Goal: Task Accomplishment & Management: Manage account settings

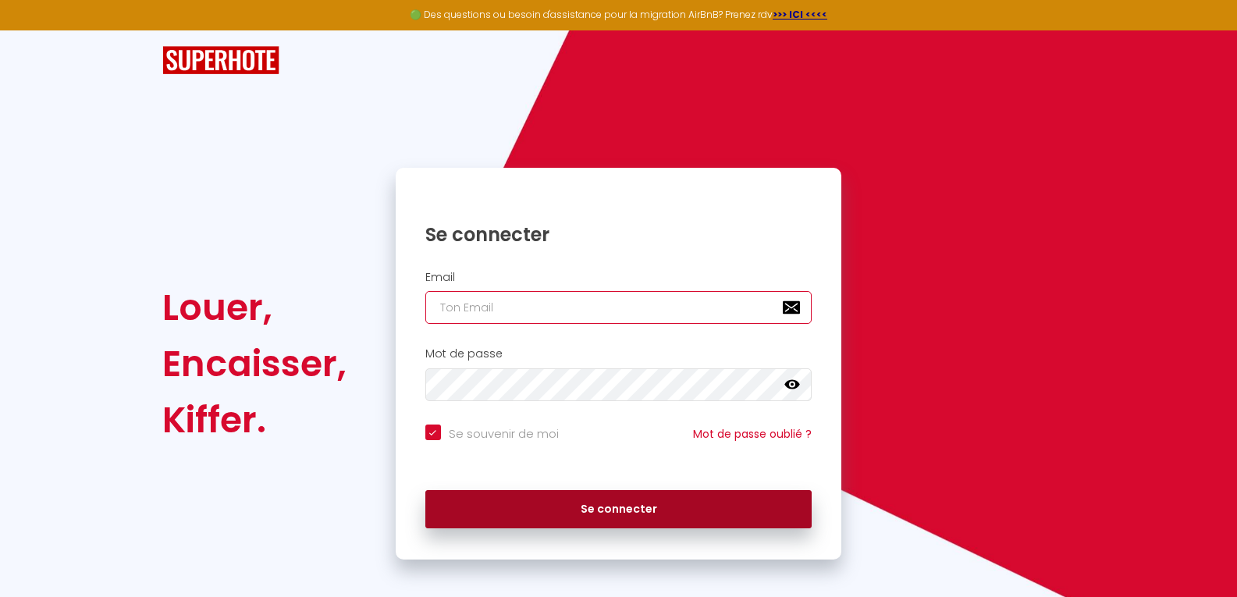
type input "[EMAIL_ADDRESS][DOMAIN_NAME]"
click at [559, 520] on button "Se connecter" at bounding box center [618, 509] width 387 height 39
checkbox input "true"
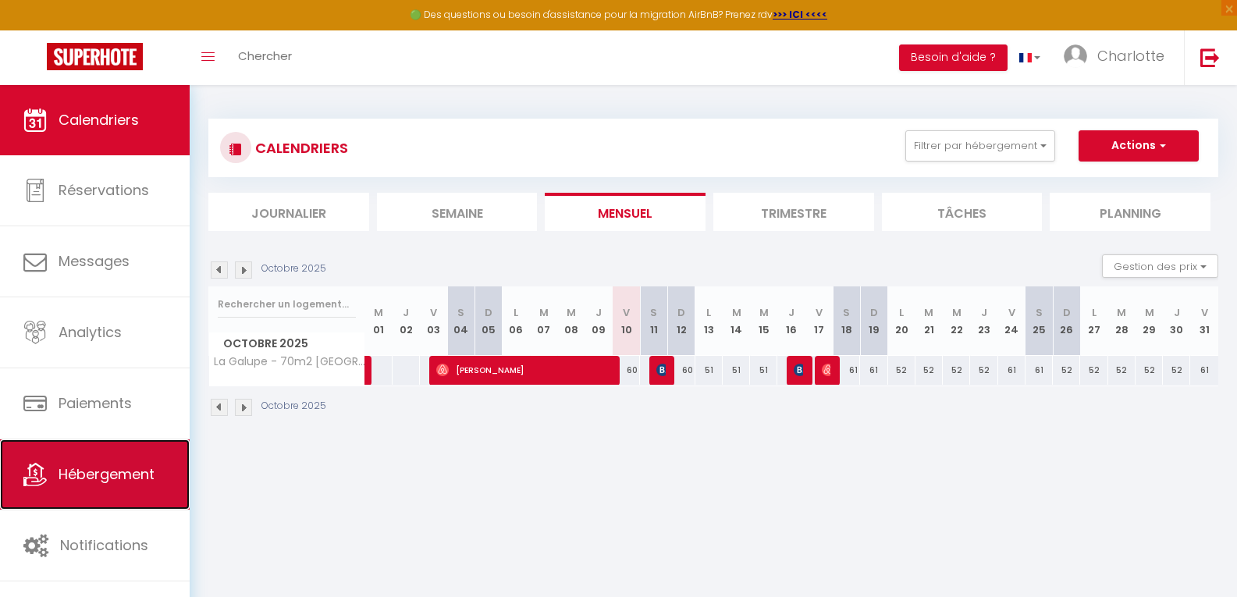
click at [128, 479] on span "Hébergement" at bounding box center [107, 474] width 96 height 20
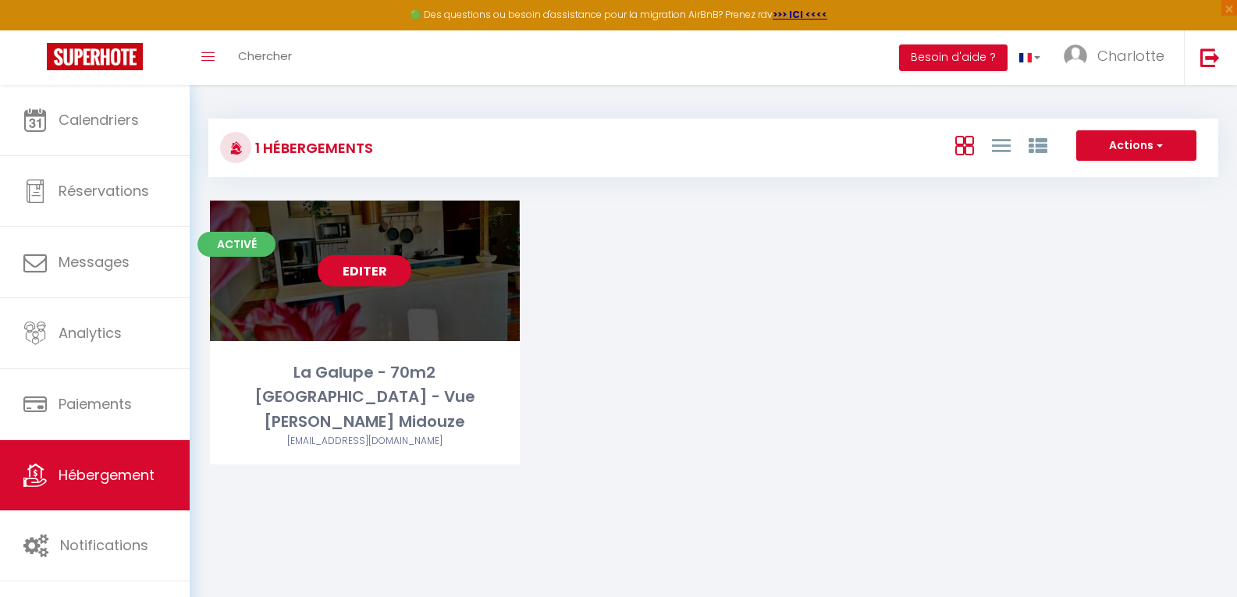
click at [355, 272] on link "Editer" at bounding box center [365, 270] width 94 height 31
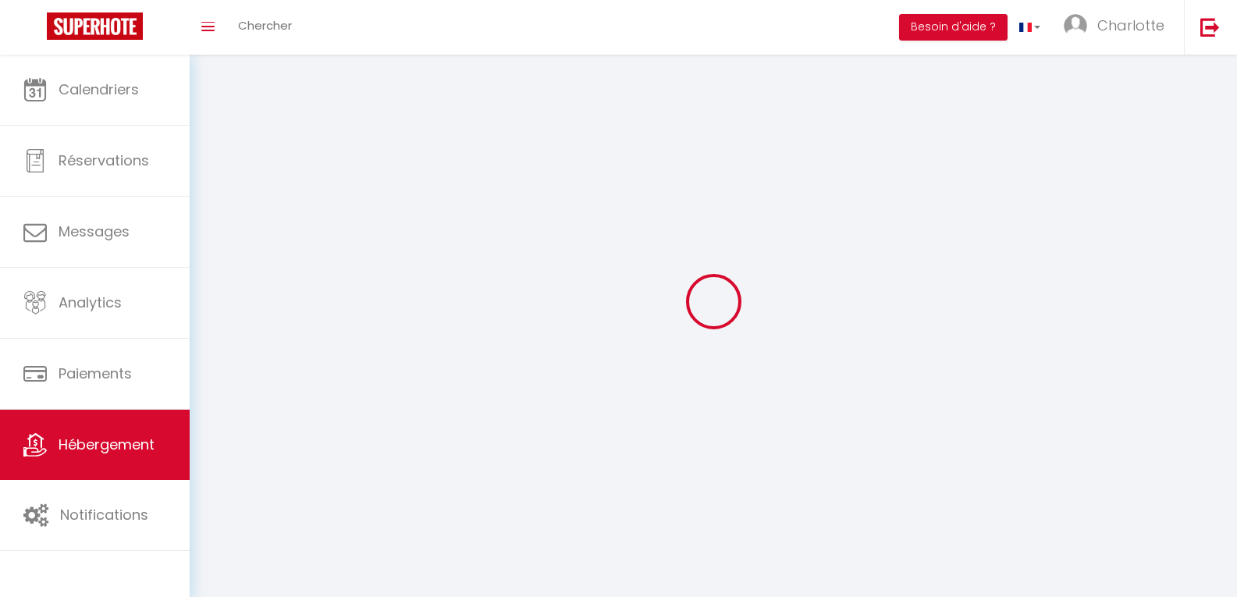
select select "1"
select select "28"
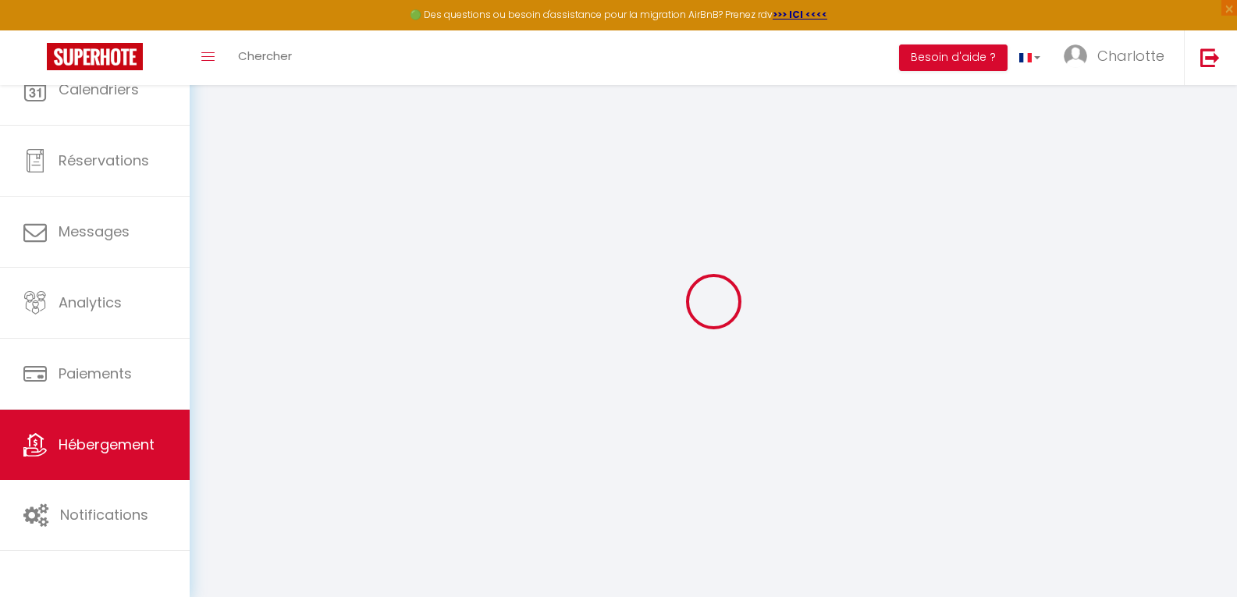
select select
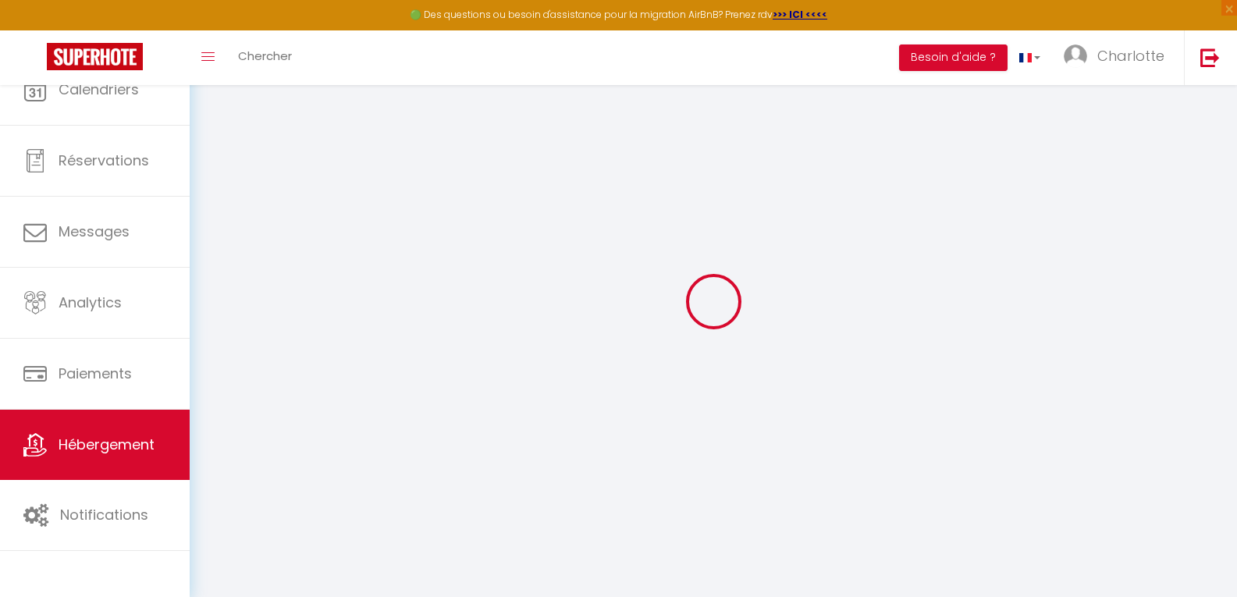
select select
checkbox input "false"
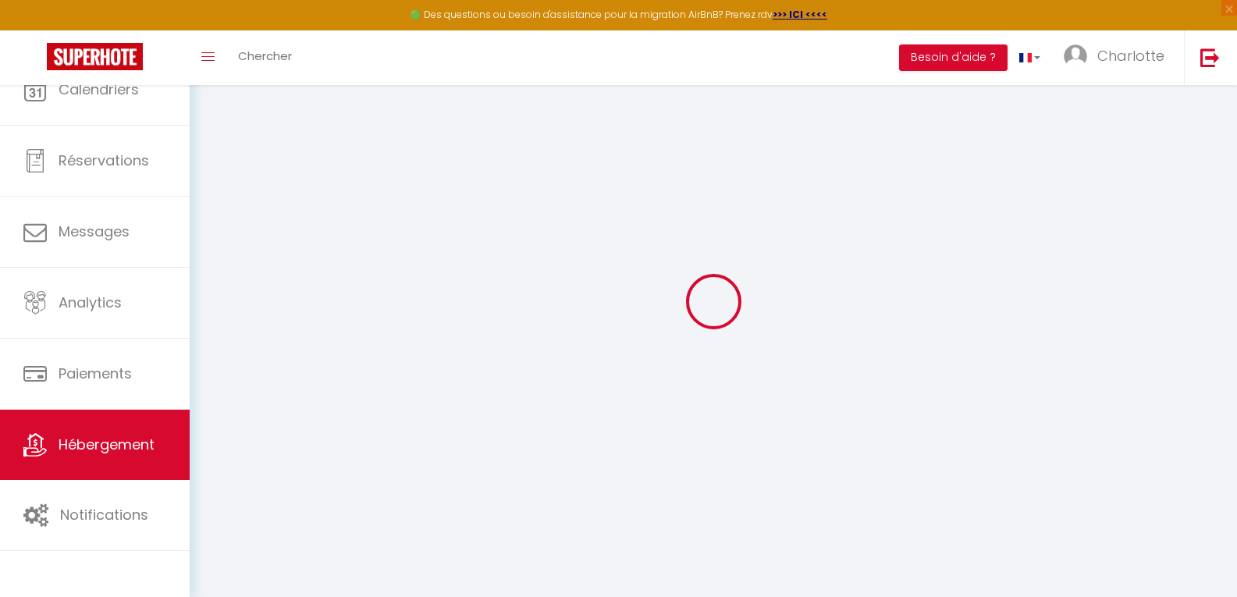
select select
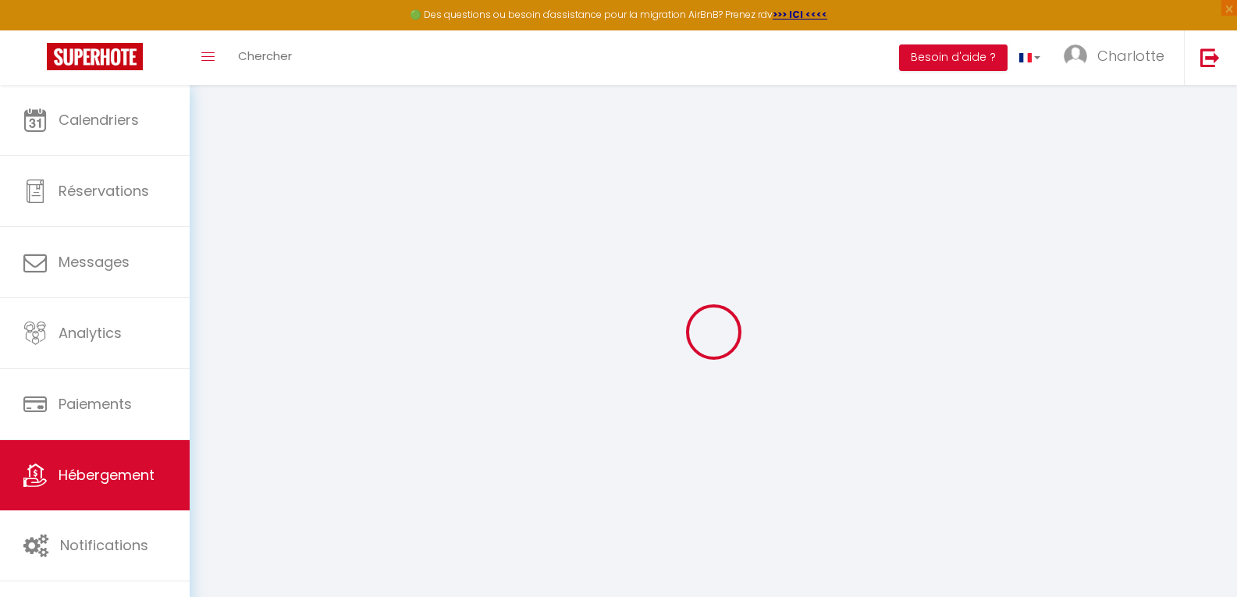
select select
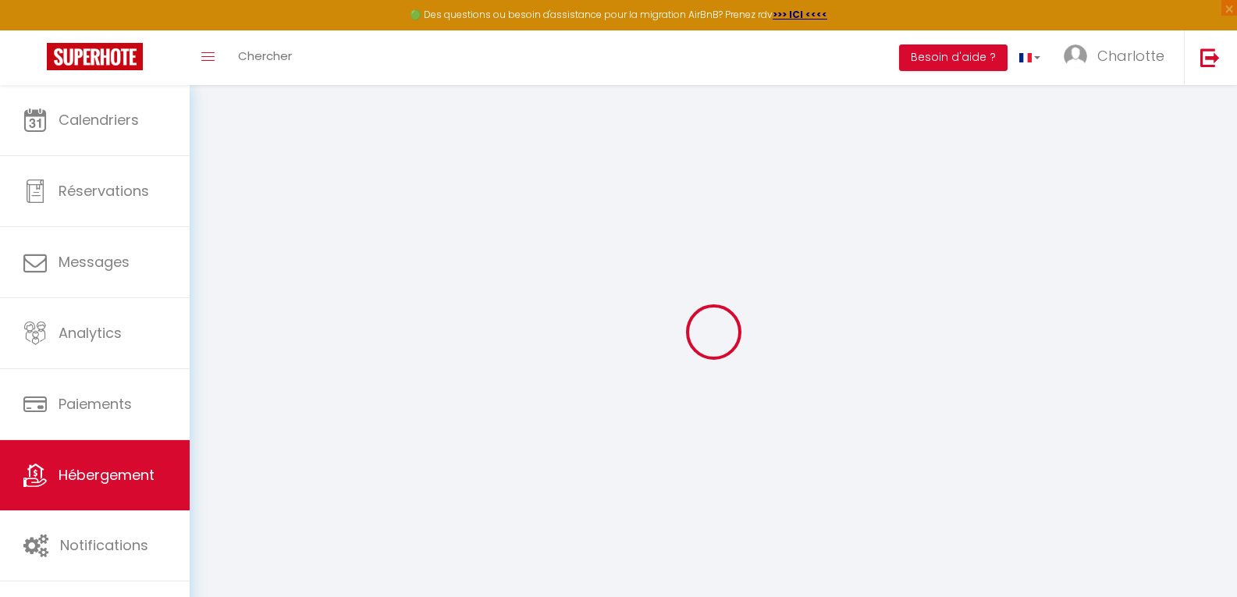
select select
checkbox input "false"
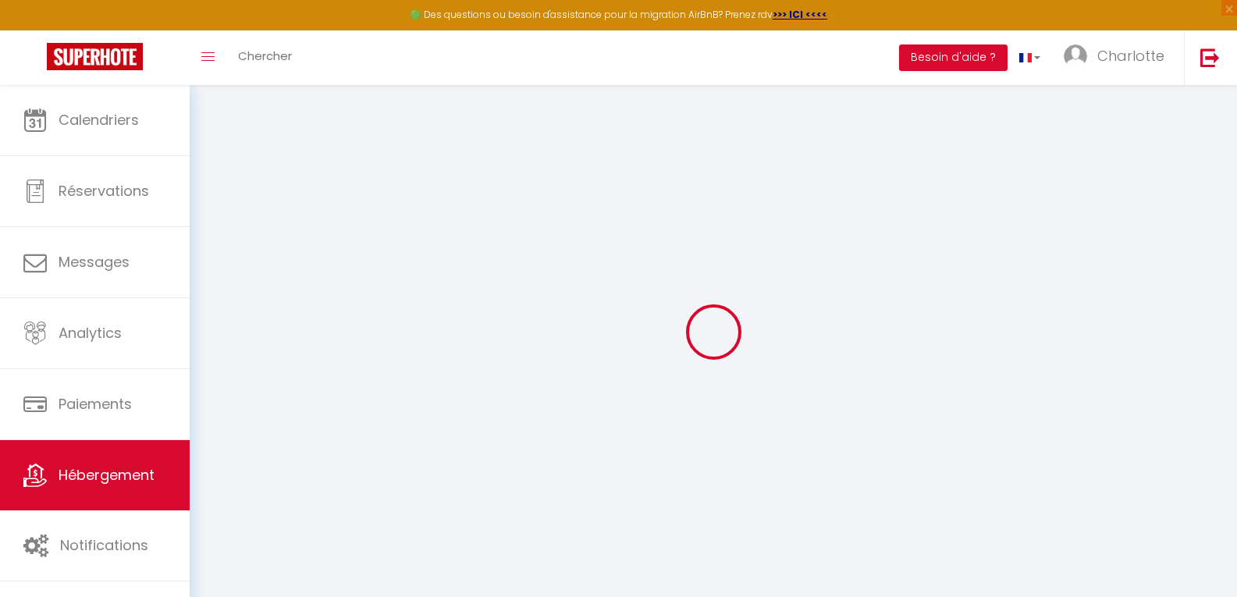
select select
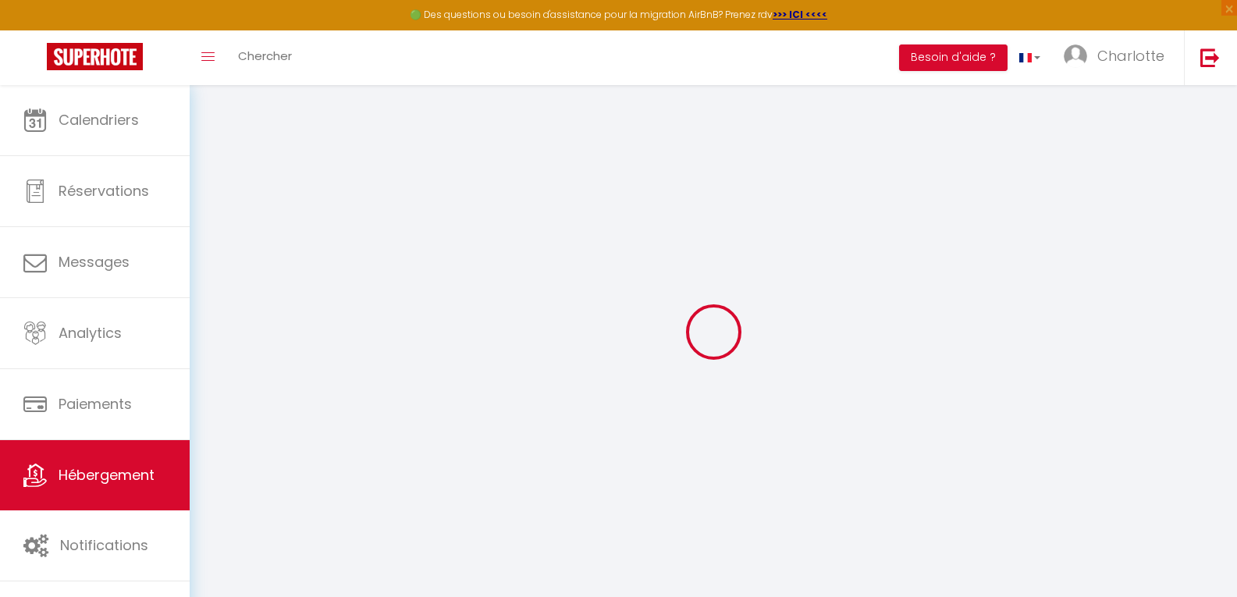
select select
checkbox input "false"
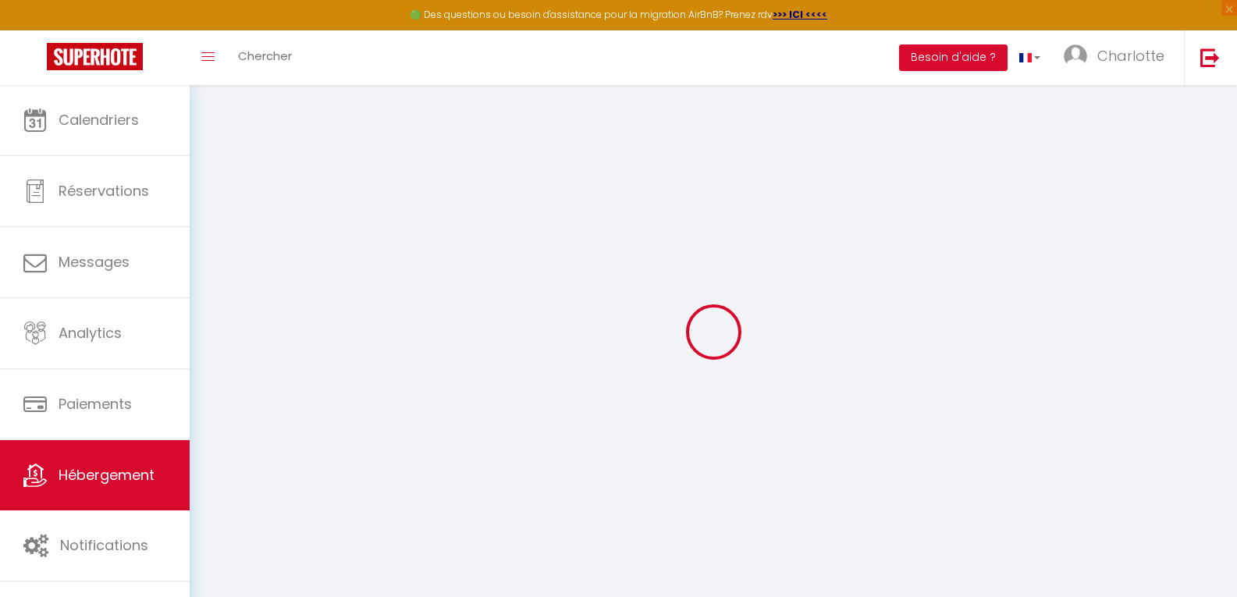
checkbox input "false"
select select
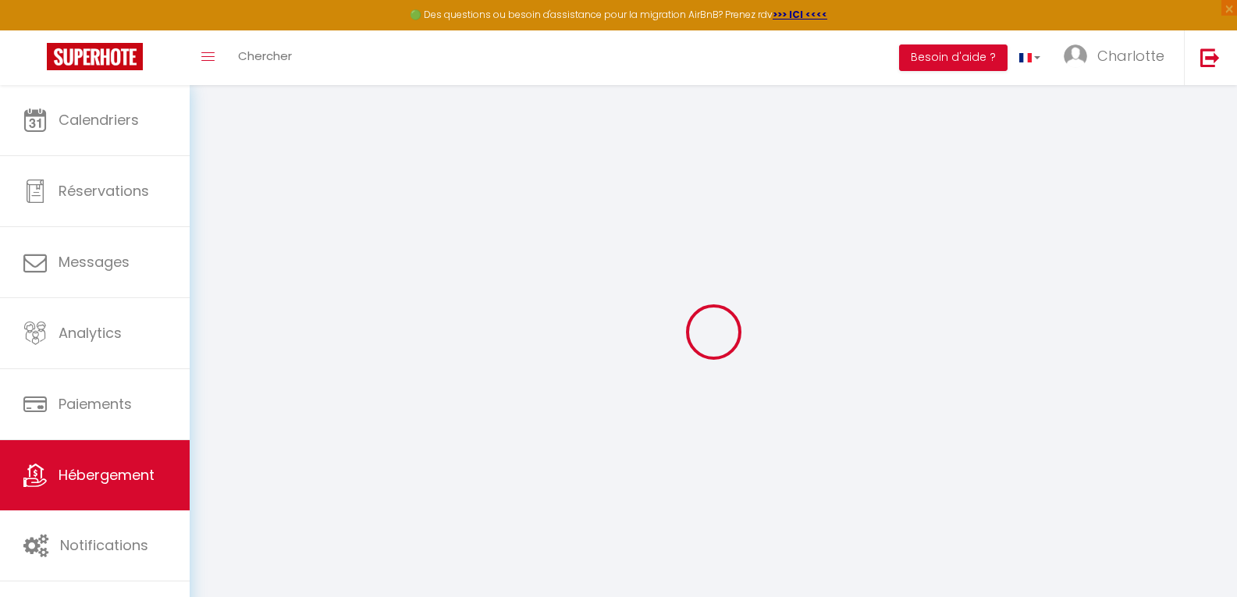
select select
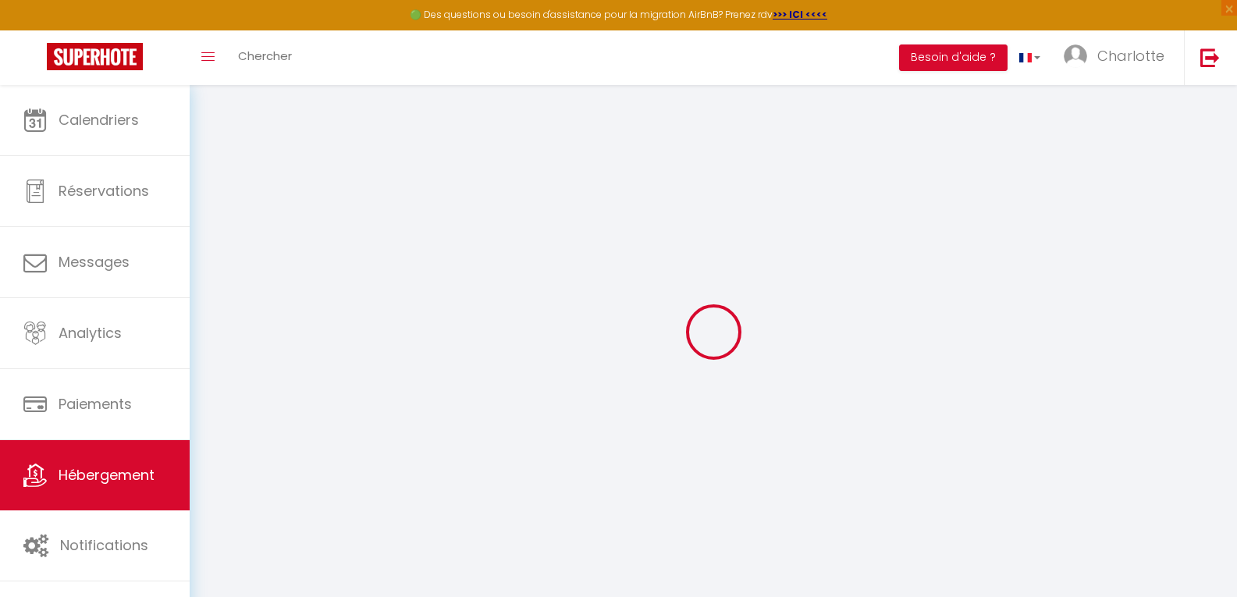
checkbox input "false"
select select
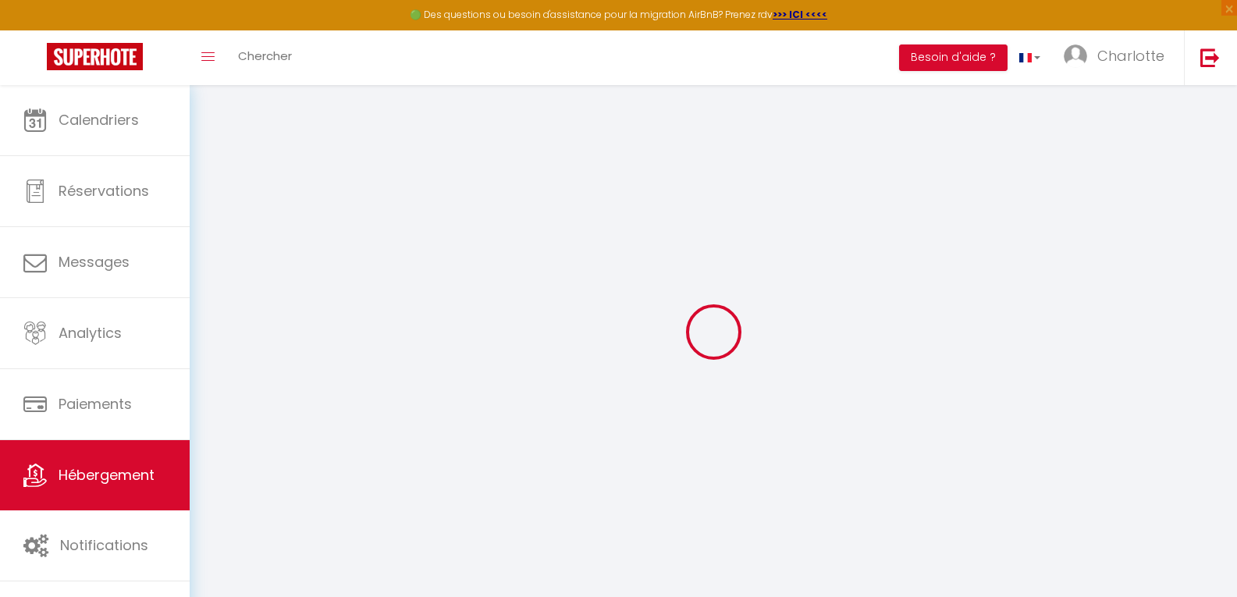
select select
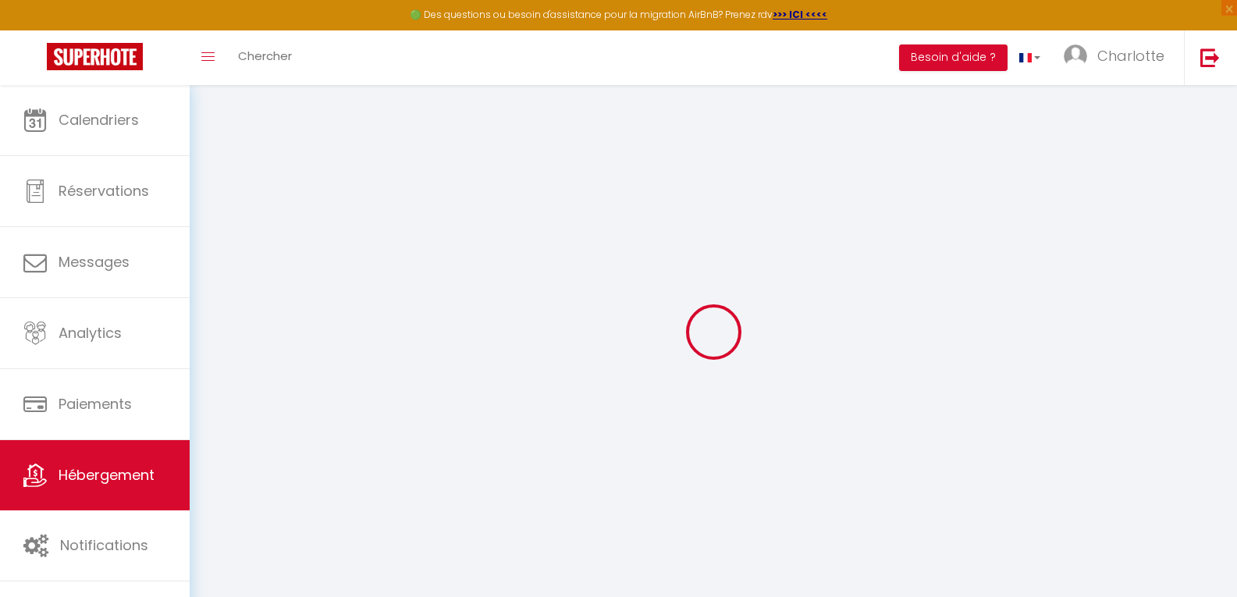
select select
checkbox input "false"
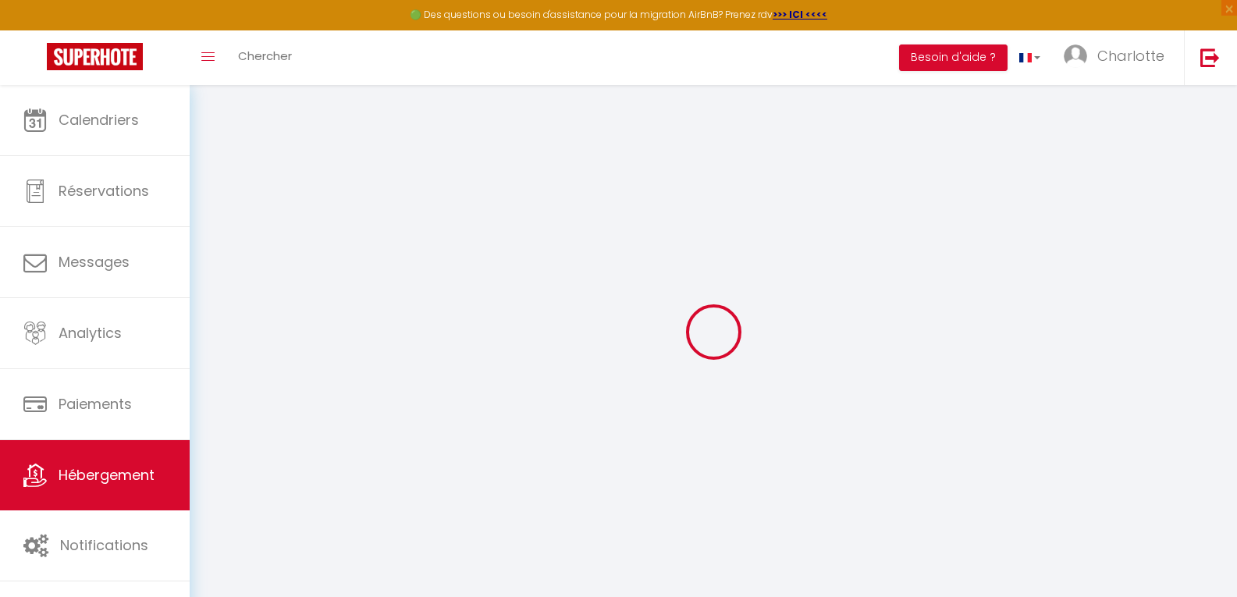
checkbox input "false"
select select
type input "La Galupe - 70m2 [GEOGRAPHIC_DATA] - Vue [PERSON_NAME] Midouze"
select select "2"
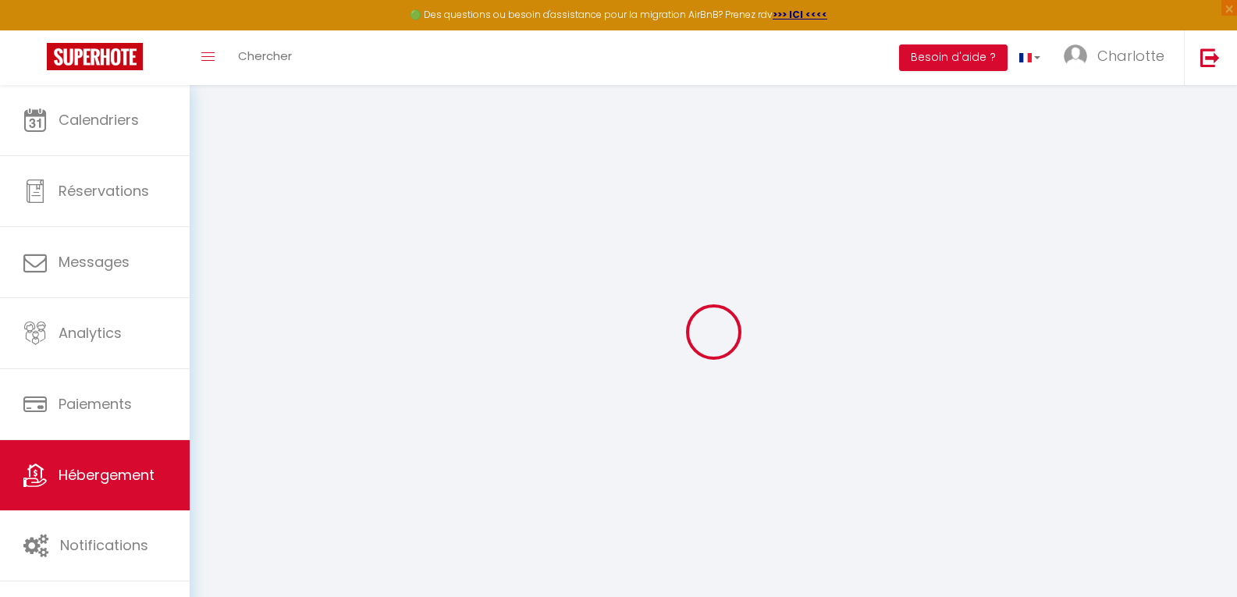
type input "40"
type input "18"
select select
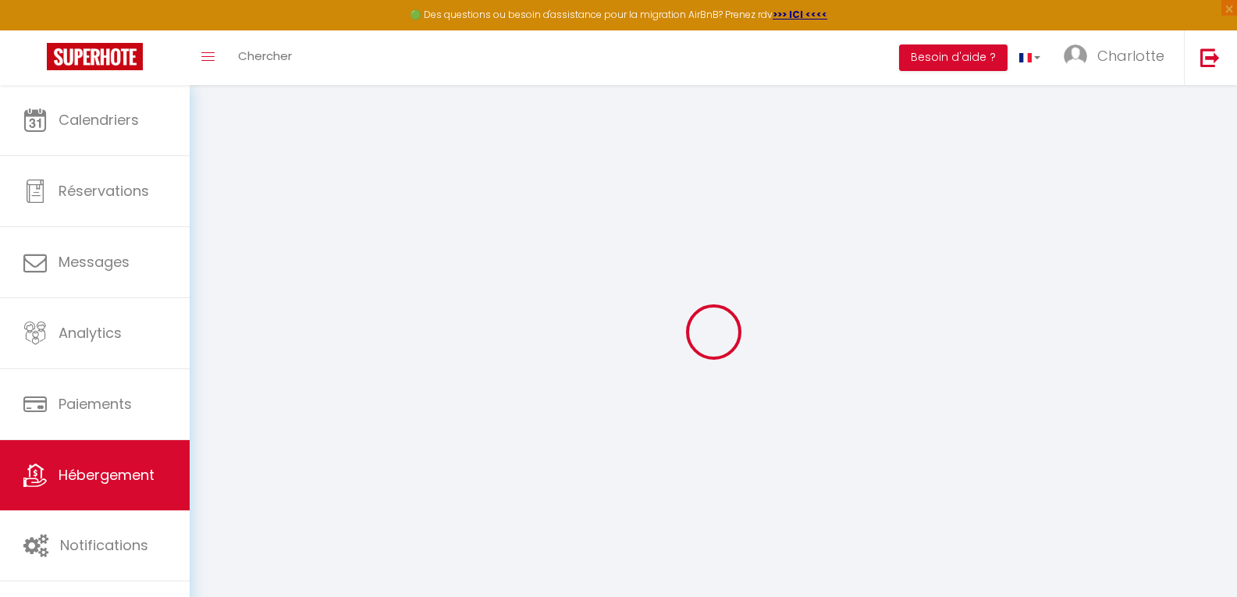
select select
type input "[STREET_ADDRESS][PERSON_NAME]"
type input "40000"
type input "Mont-[PERSON_NAME]"
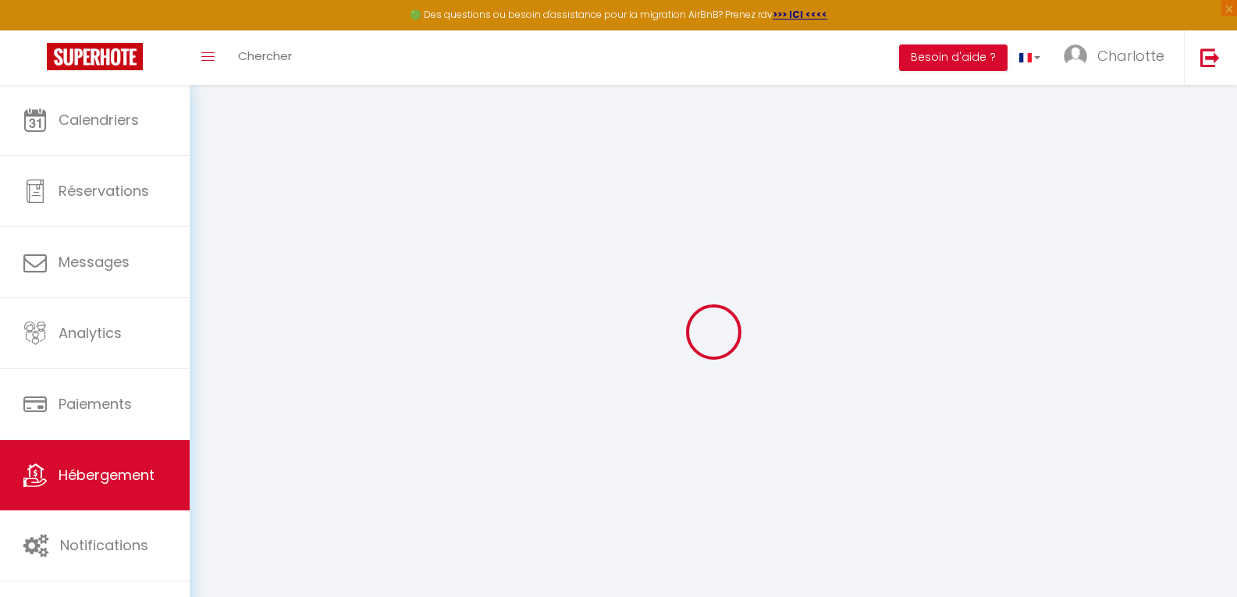
type input "[EMAIL_ADDRESS][DOMAIN_NAME]"
select select
checkbox input "false"
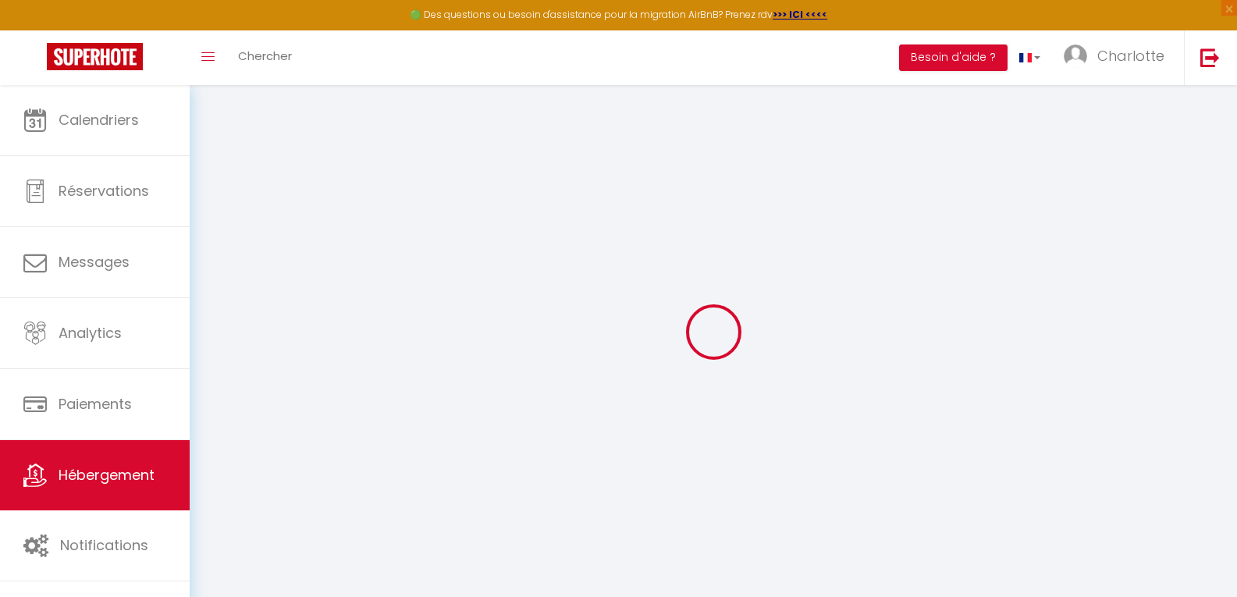
checkbox input "false"
select select
type input "0"
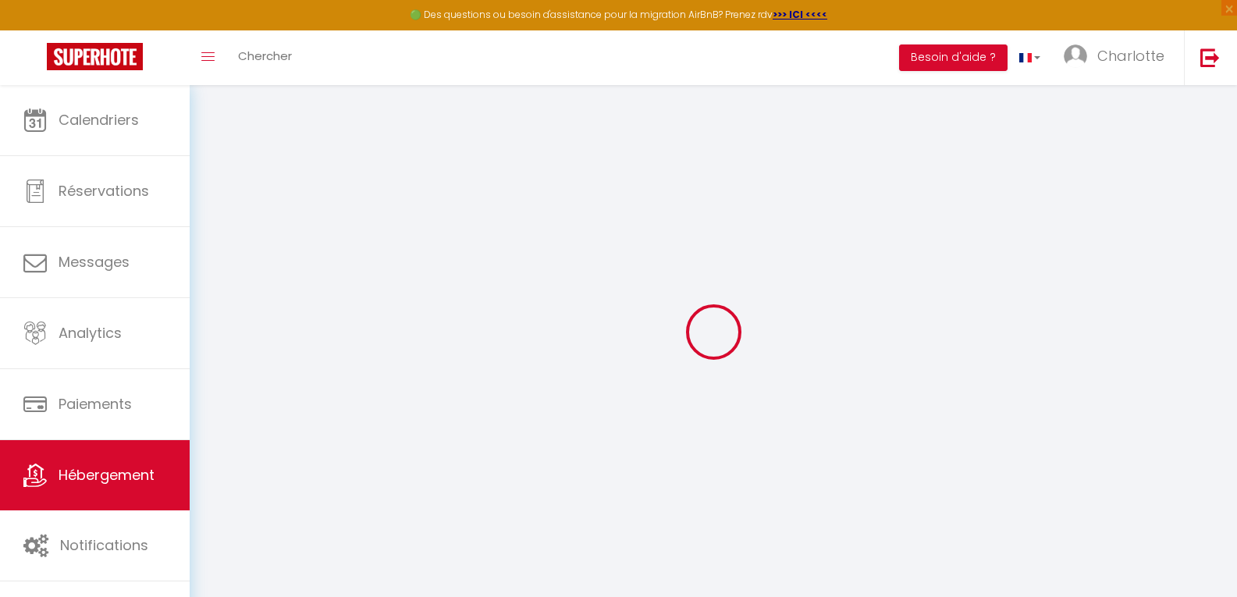
type input "0"
select select
select select "16:00"
select select "23:45"
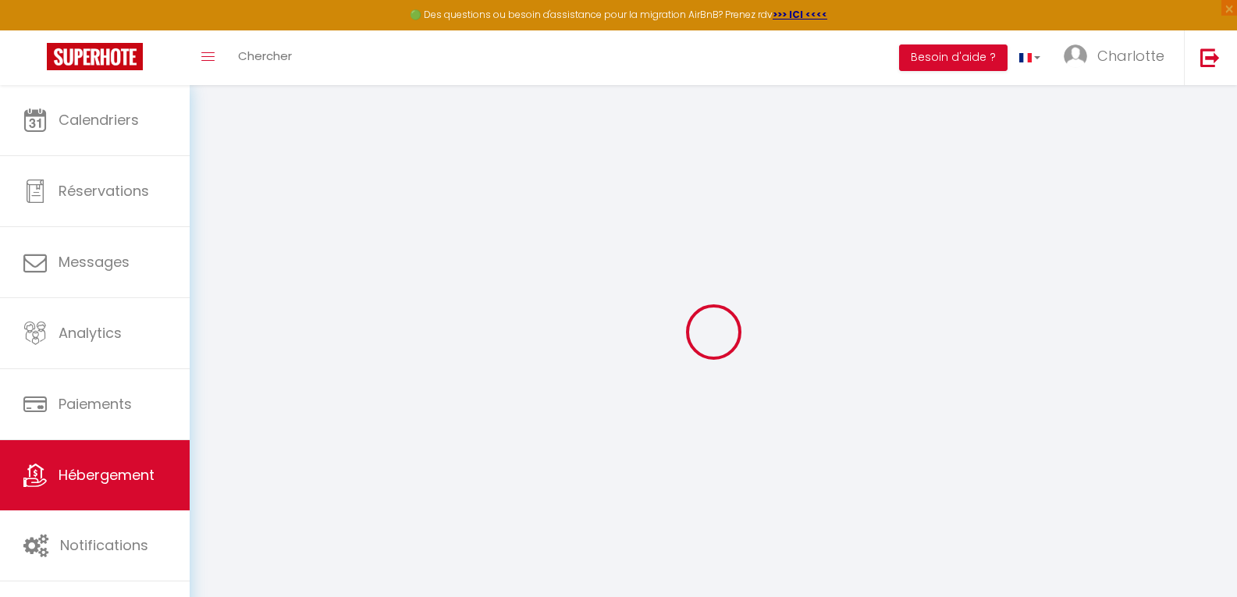
select select "11:00"
select select "30"
select select "120"
select select
checkbox input "false"
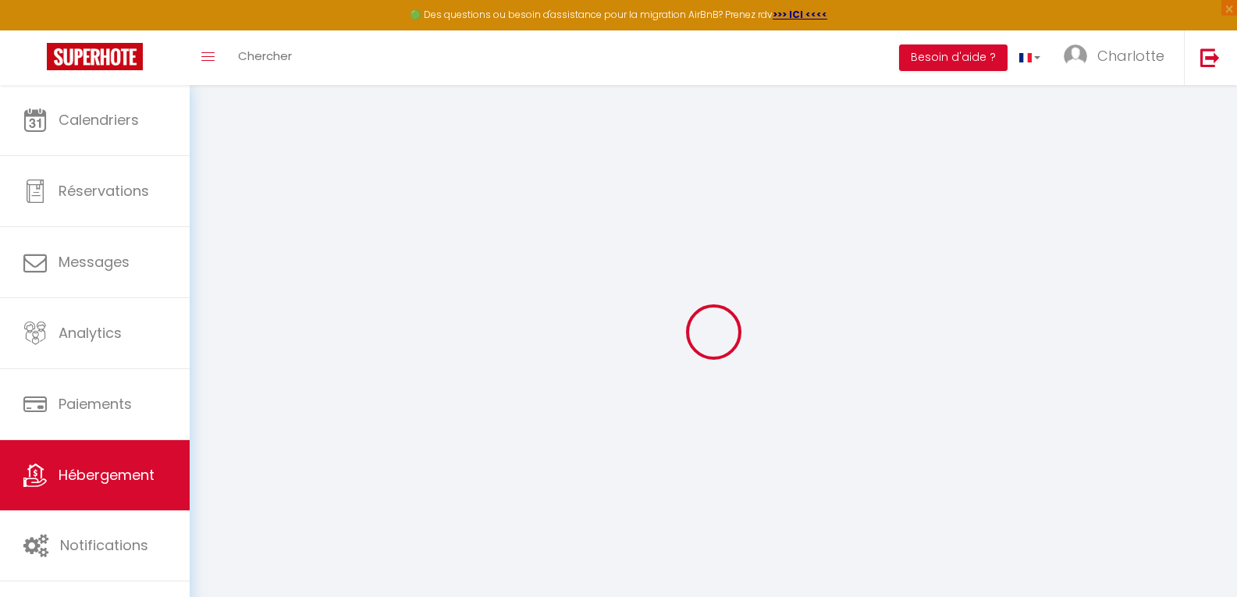
checkbox input "false"
select select
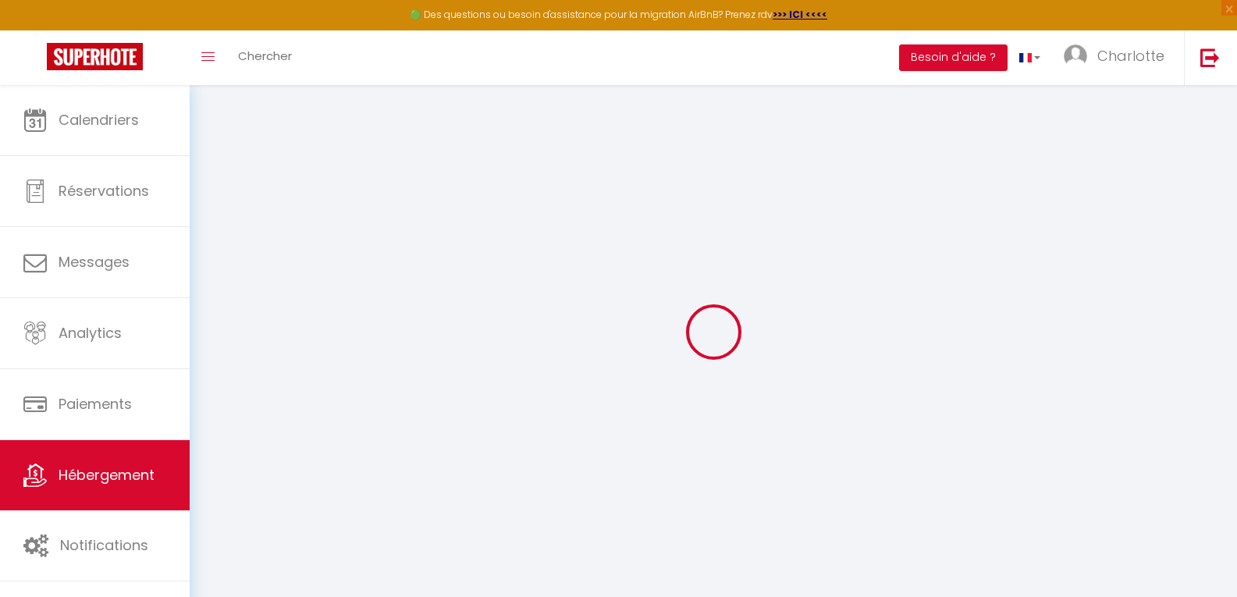
checkbox input "false"
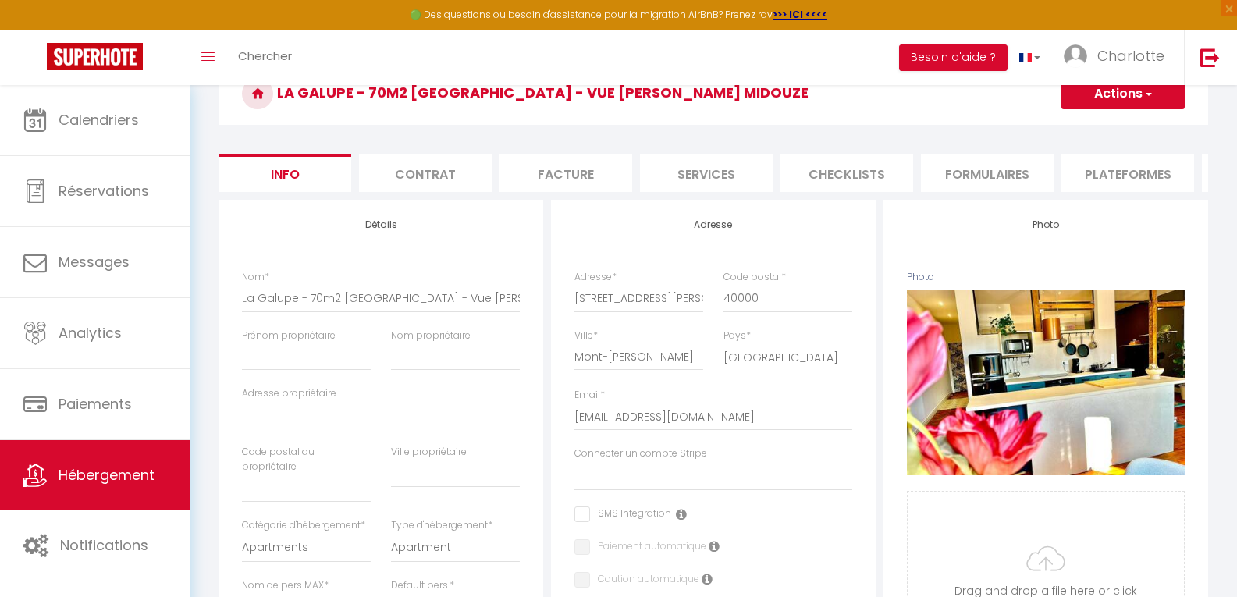
scroll to position [81, 0]
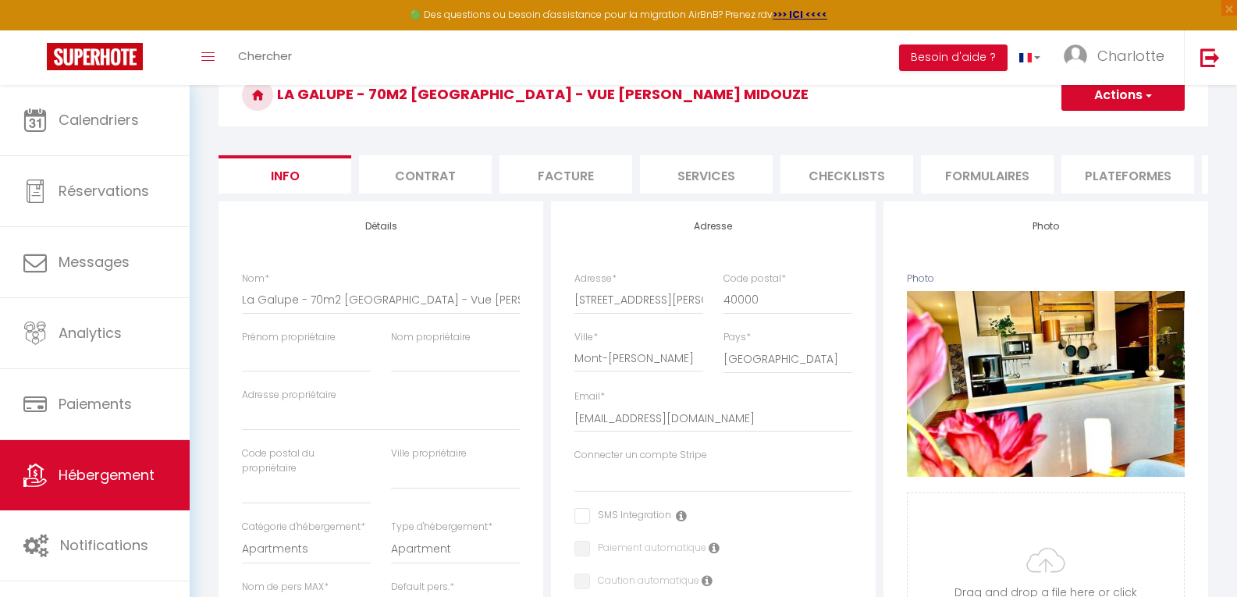
click at [718, 189] on li "Services" at bounding box center [706, 174] width 133 height 38
select select
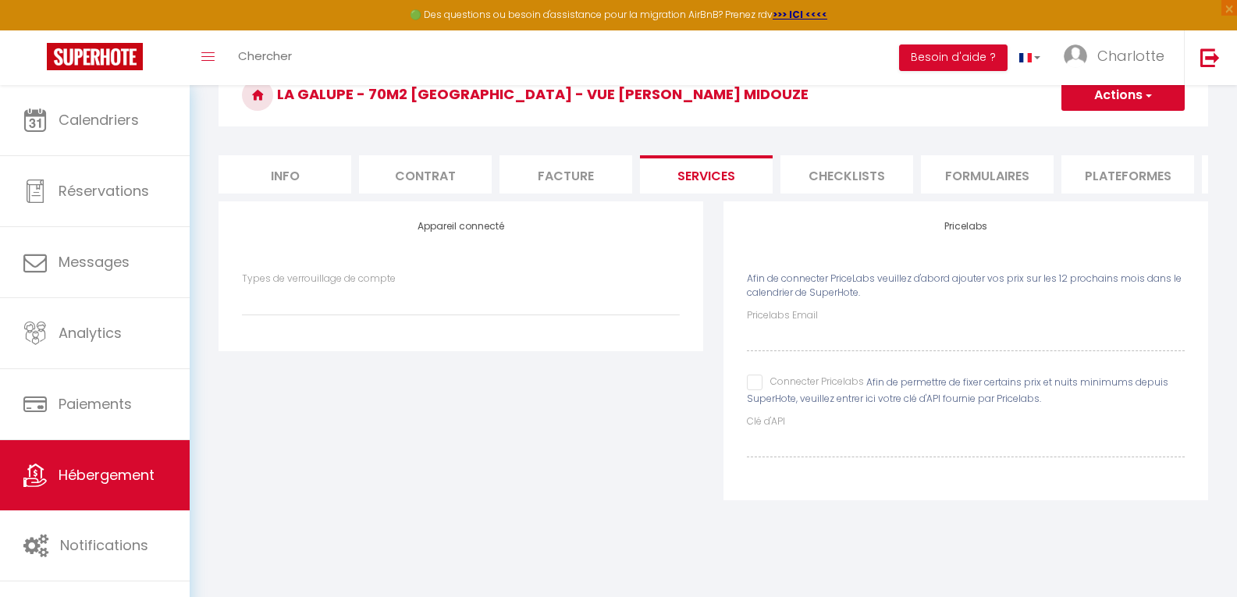
click at [821, 171] on li "Checklists" at bounding box center [847, 174] width 133 height 38
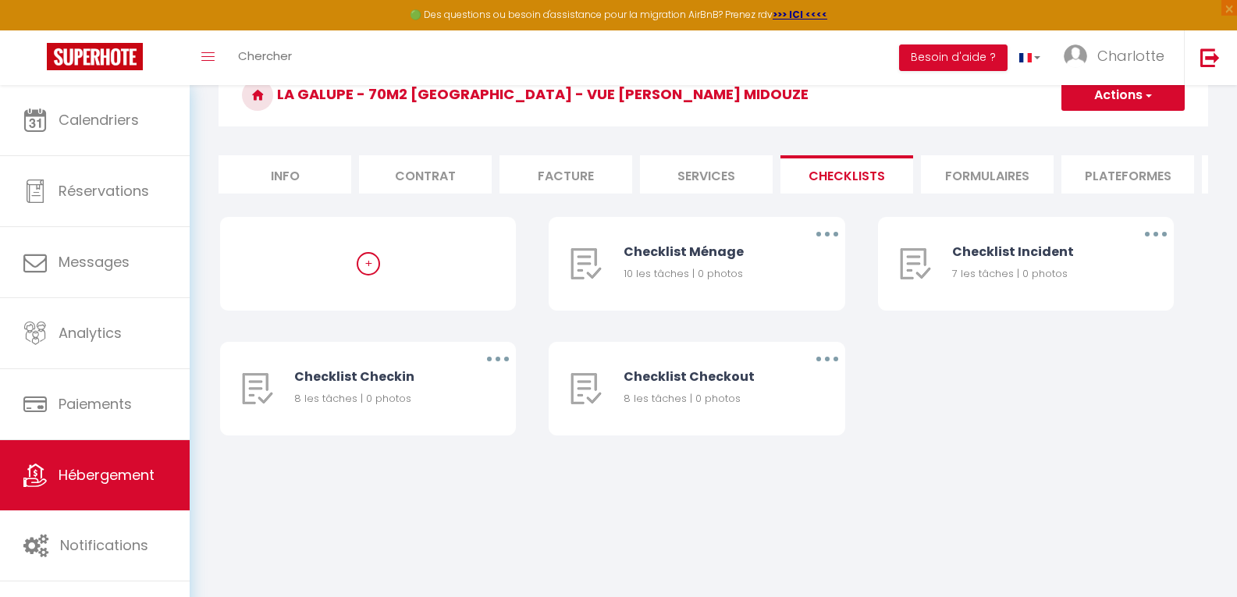
select select
checkbox input "false"
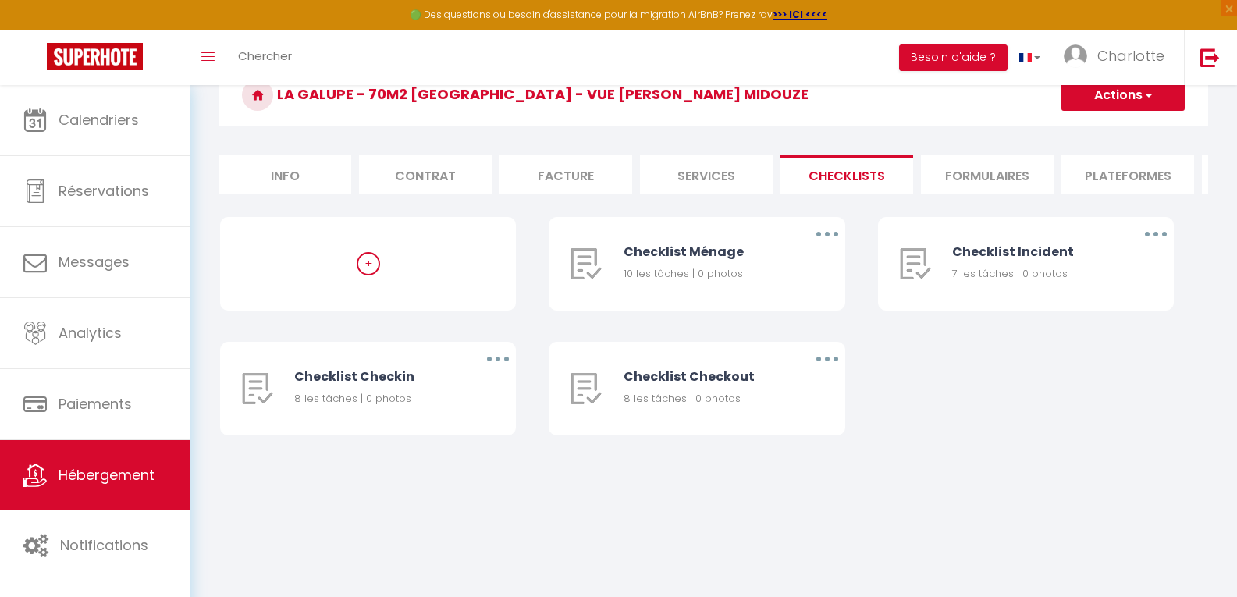
click at [432, 189] on li "Contrat" at bounding box center [425, 174] width 133 height 38
select select
checkbox input "false"
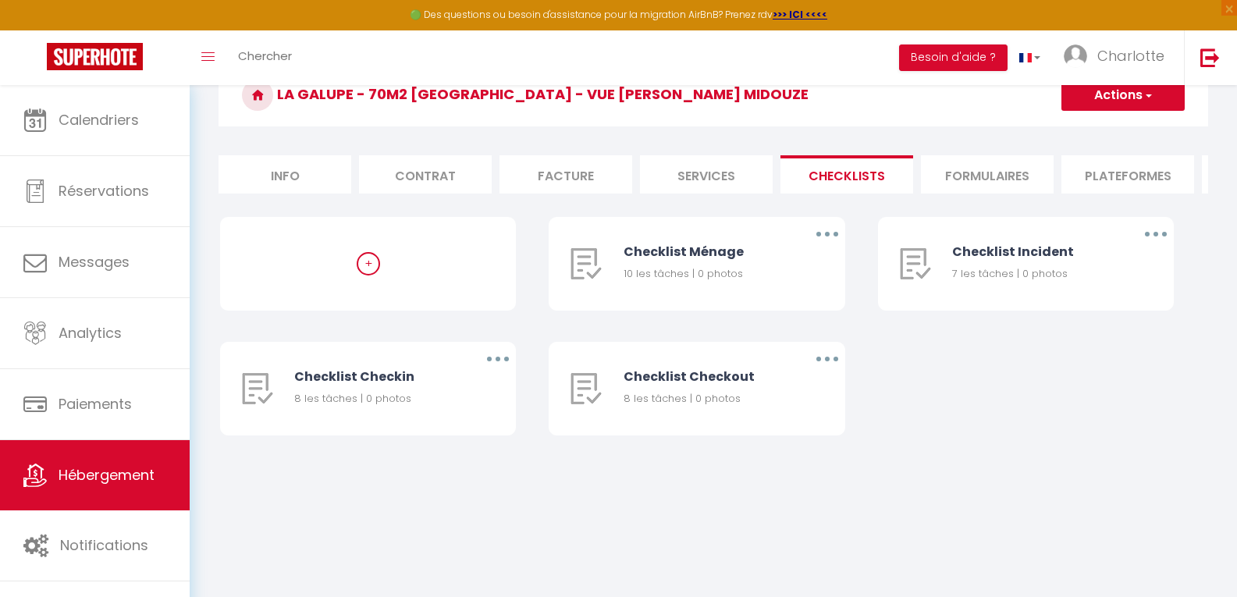
checkbox input "false"
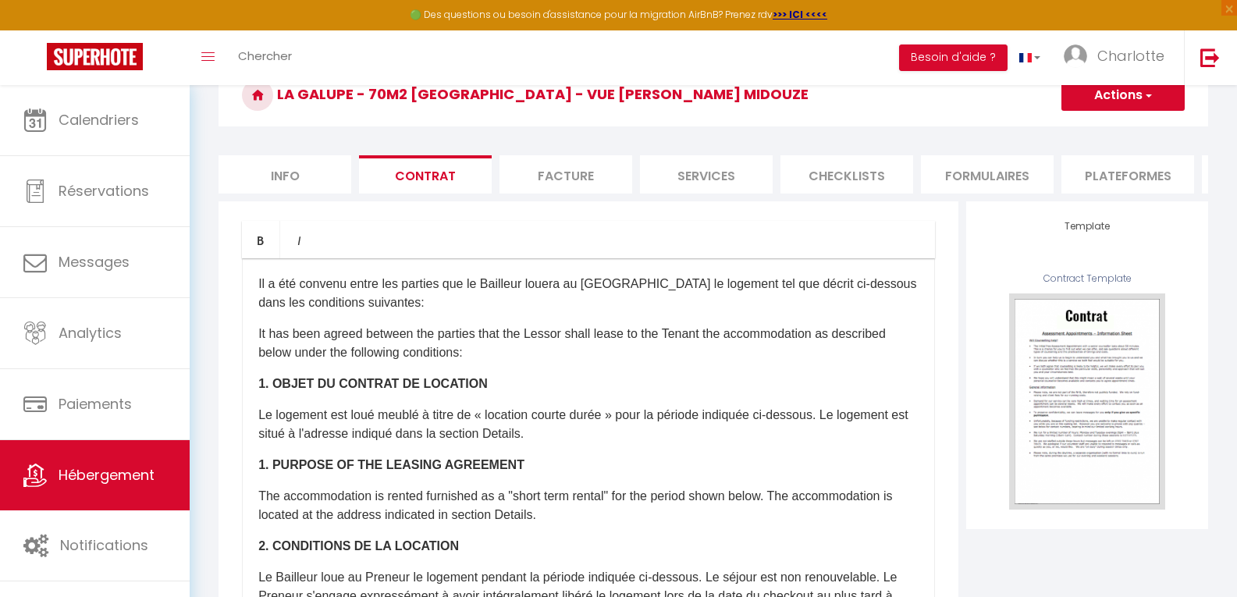
click at [310, 170] on li "Info" at bounding box center [285, 174] width 133 height 38
select select
checkbox input "false"
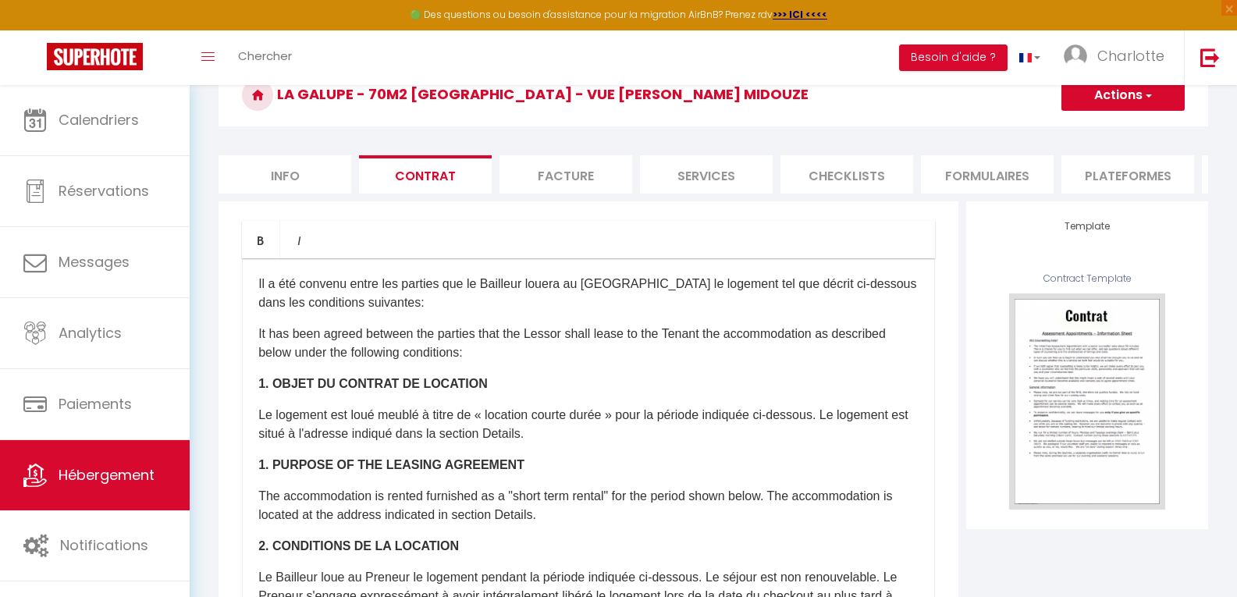
checkbox input "false"
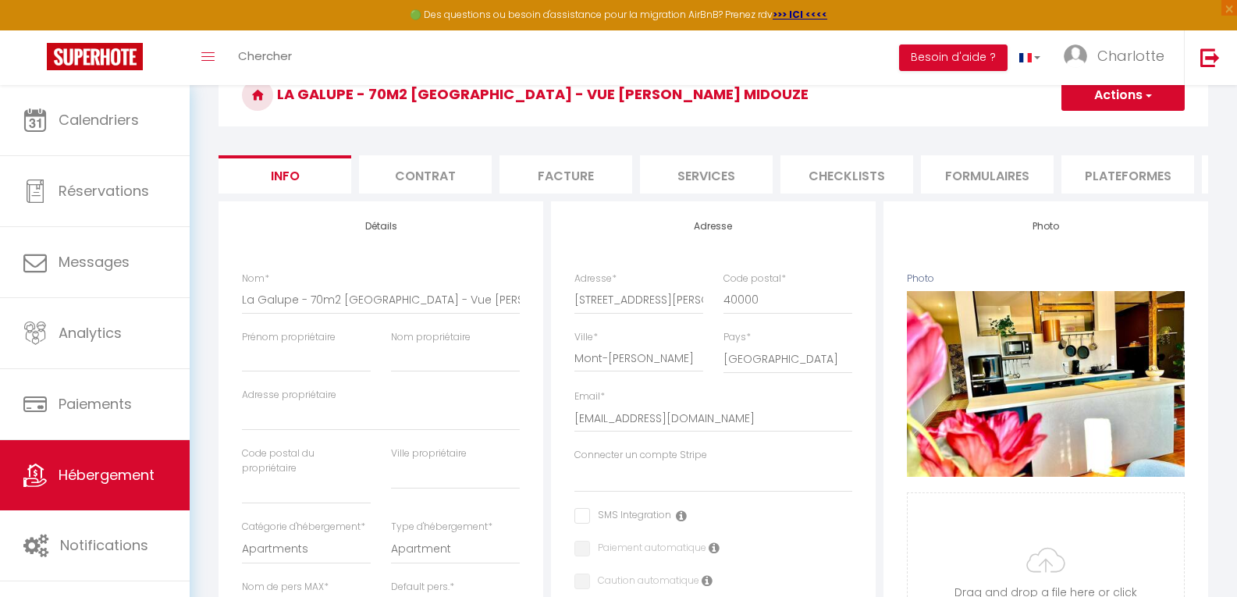
click at [1128, 168] on li "Plateformes" at bounding box center [1128, 174] width 133 height 38
select select
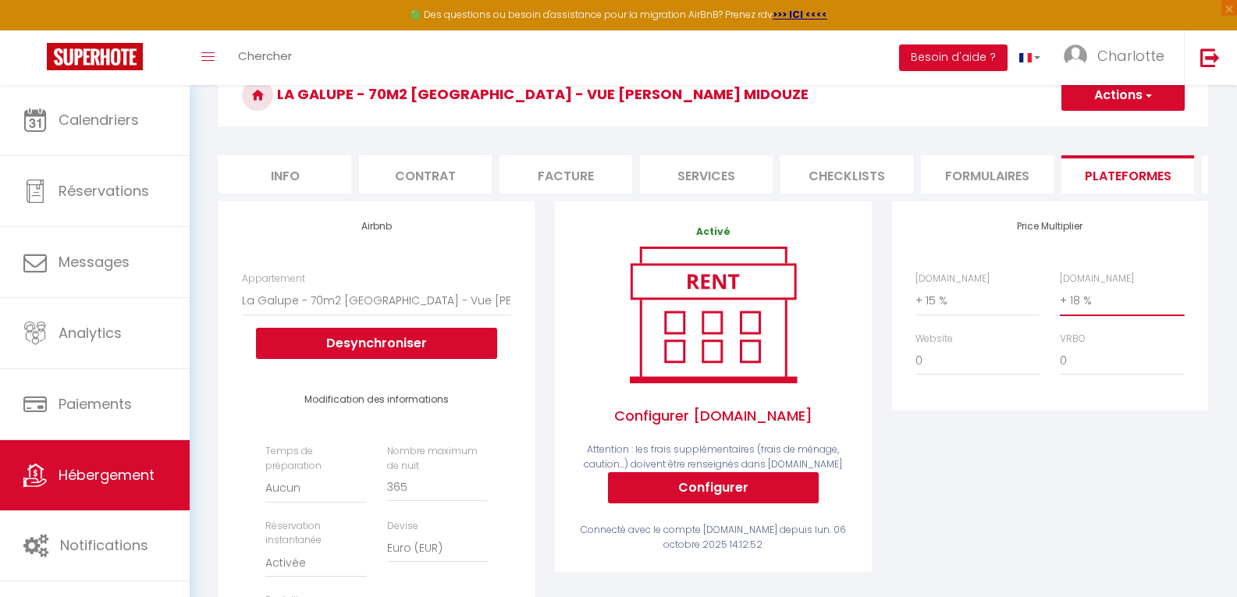
click at [1095, 312] on select "0 + 1 % + 2 % + 3 % + 4 % + 5 % + 6 % + 7 % + 8 % + 9 %" at bounding box center [1122, 301] width 124 height 30
select select "+ 21 %"
click at [1060, 297] on select "0 + 1 % + 2 % + 3 % + 4 % + 5 % + 6 % + 7 % + 8 % + 9 %" at bounding box center [1122, 301] width 124 height 30
select select
click at [1145, 96] on span "button" at bounding box center [1148, 95] width 10 height 16
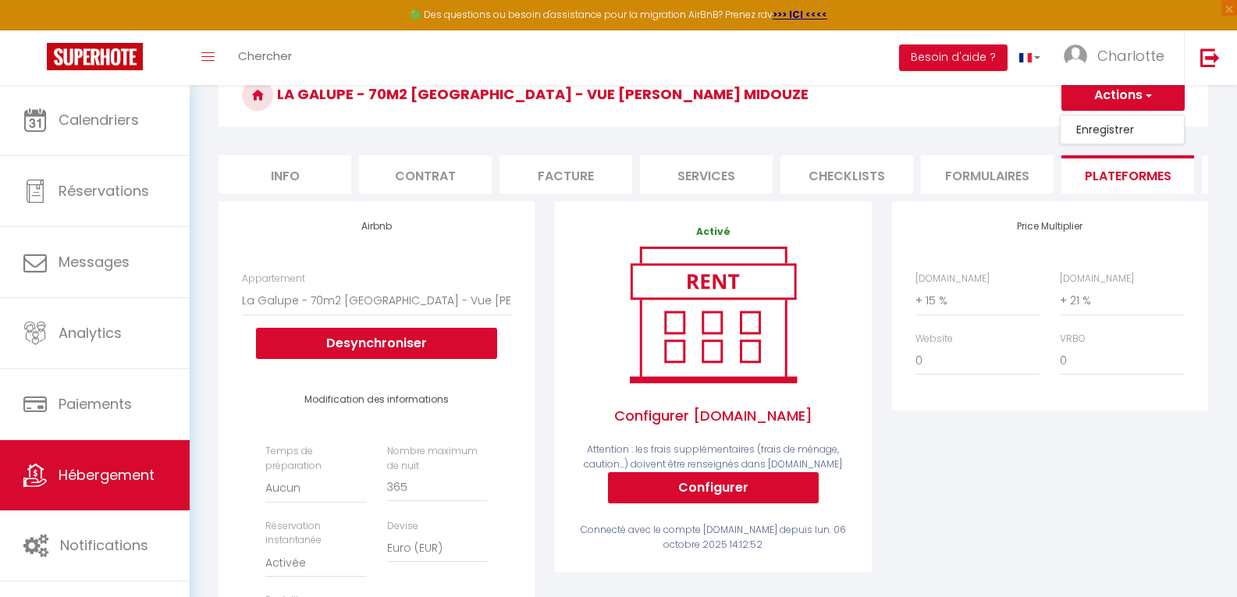
click at [1117, 135] on link "Enregistrer" at bounding box center [1122, 129] width 123 height 20
select select "EUR"
select select
click at [1096, 315] on select "0 + 1 % + 2 % + 3 % + 4 % + 5 % + 6 % + 7 % + 8 % + 9 %" at bounding box center [1122, 301] width 124 height 30
select select "+ 30 %"
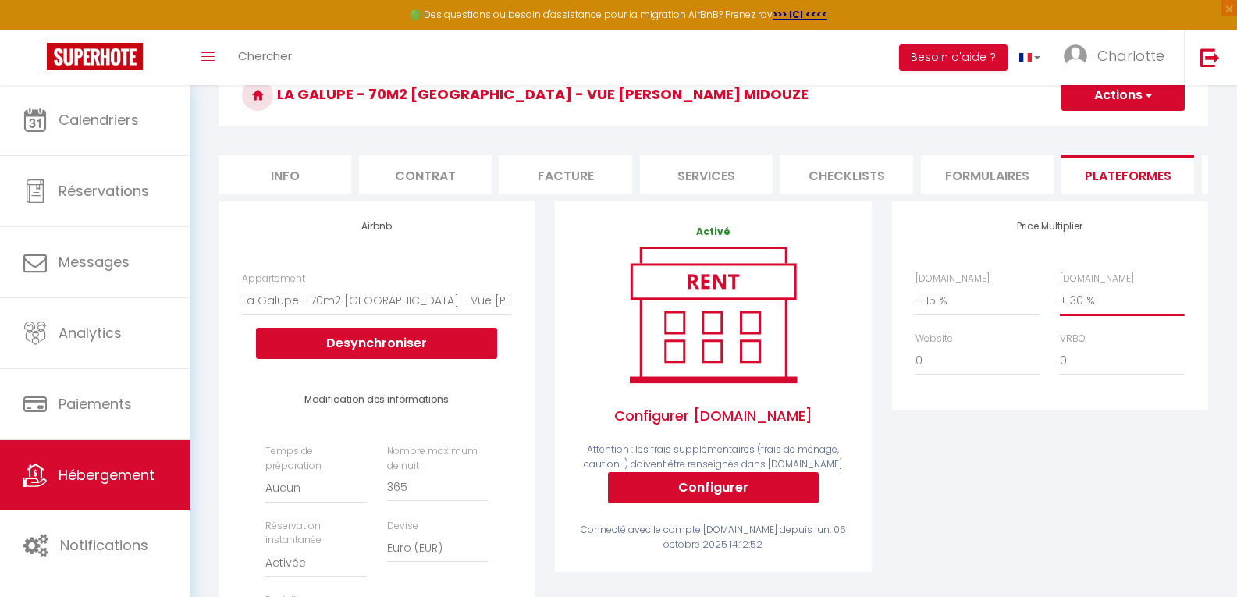
click at [1060, 297] on select "0 + 1 % + 2 % + 3 % + 4 % + 5 % + 6 % + 7 % + 8 % + 9 %" at bounding box center [1122, 301] width 124 height 30
select select
click at [1153, 92] on button "Actions" at bounding box center [1123, 95] width 123 height 31
click at [1130, 130] on link "Enregistrer" at bounding box center [1122, 129] width 123 height 20
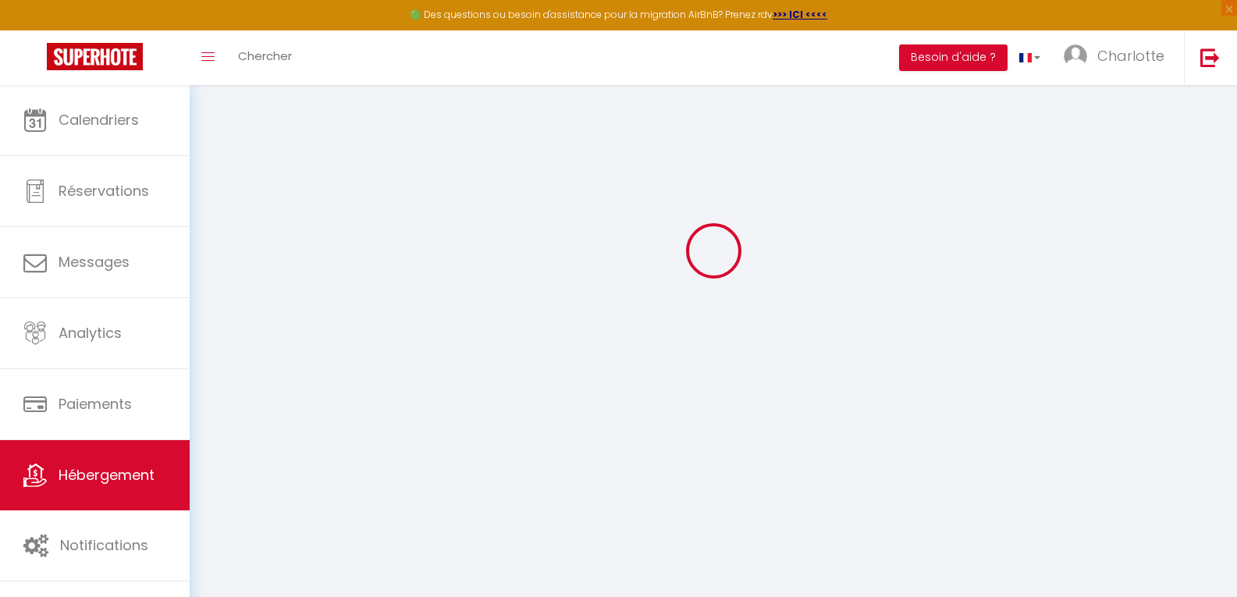
select select "EUR"
select select
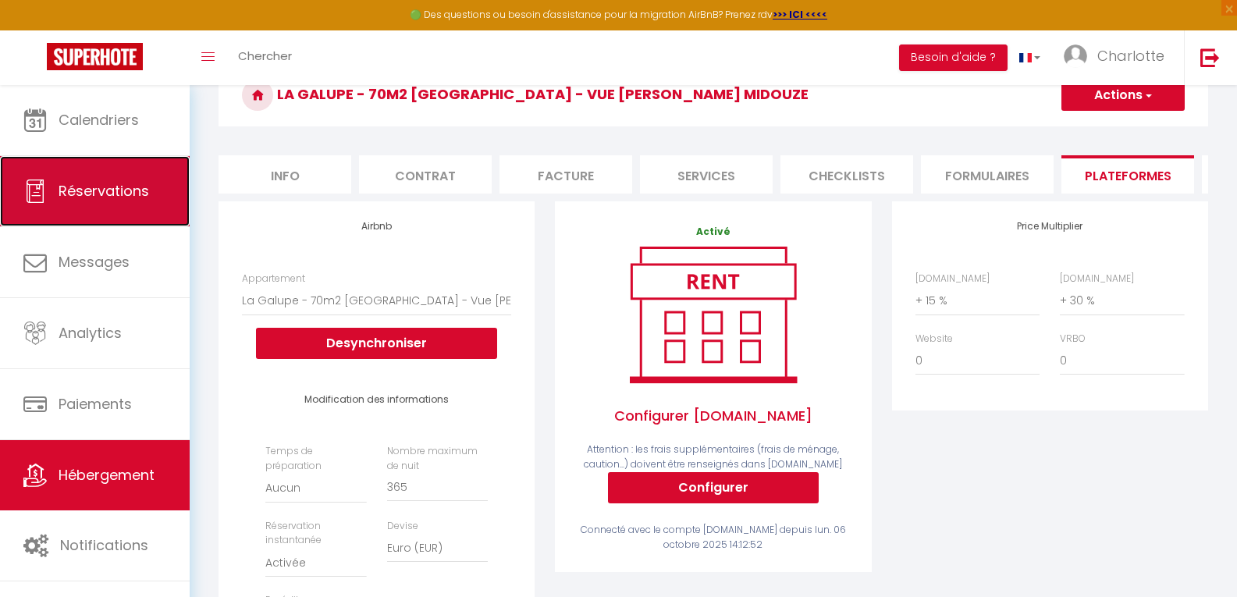
click at [112, 202] on link "Réservations" at bounding box center [95, 191] width 190 height 70
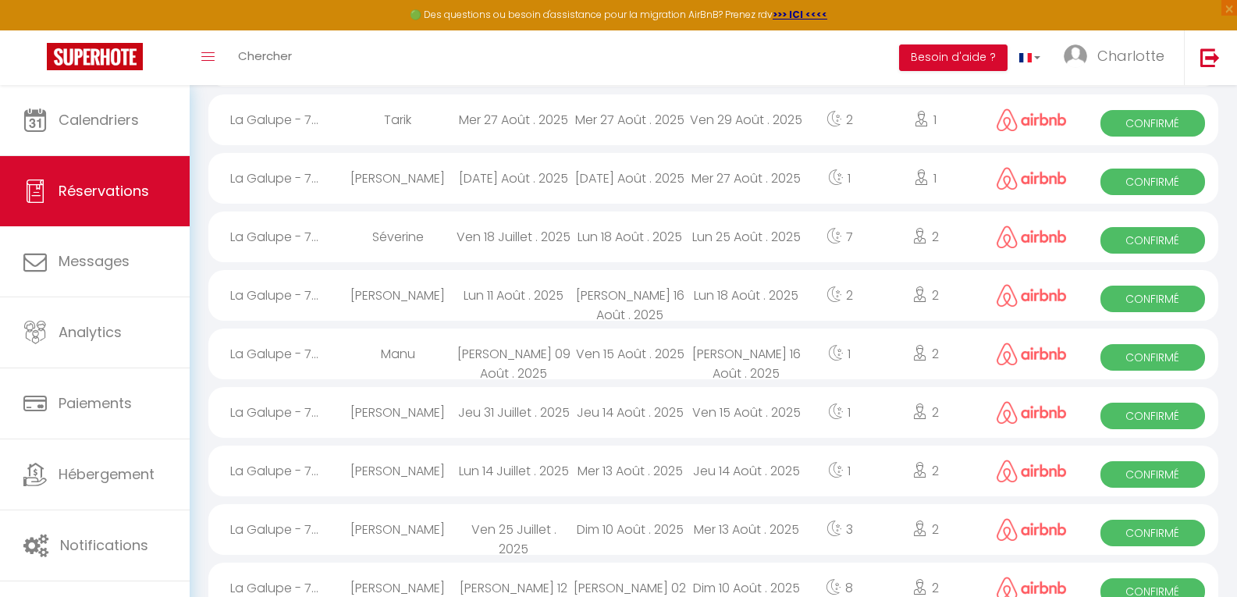
scroll to position [687, 0]
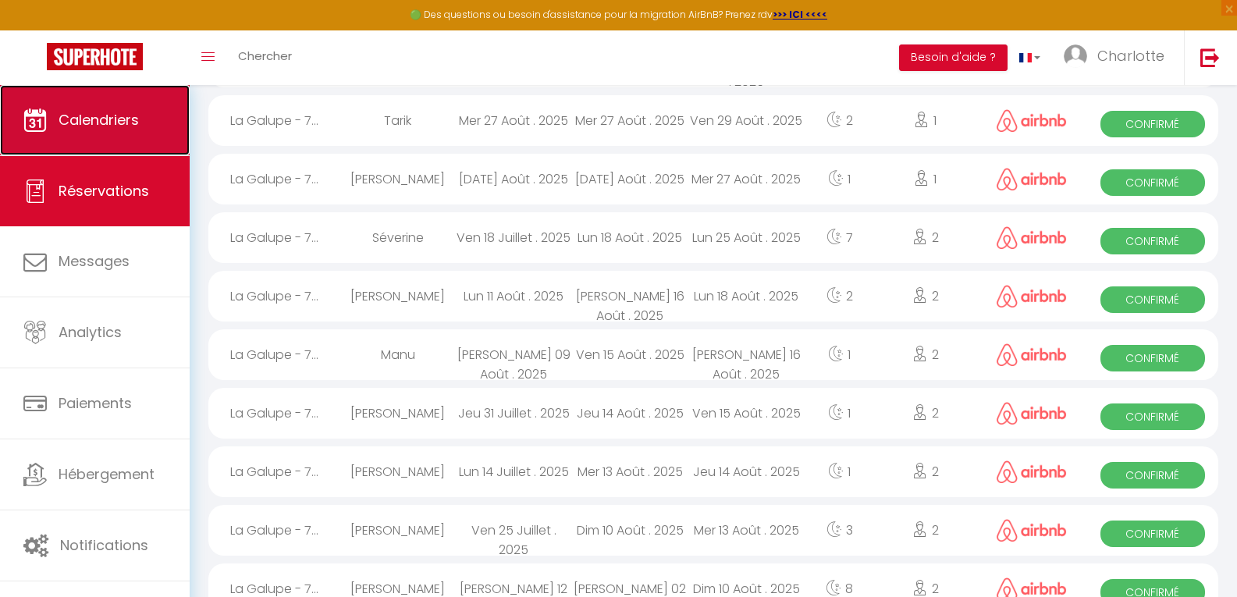
click at [150, 137] on link "Calendriers" at bounding box center [95, 120] width 190 height 70
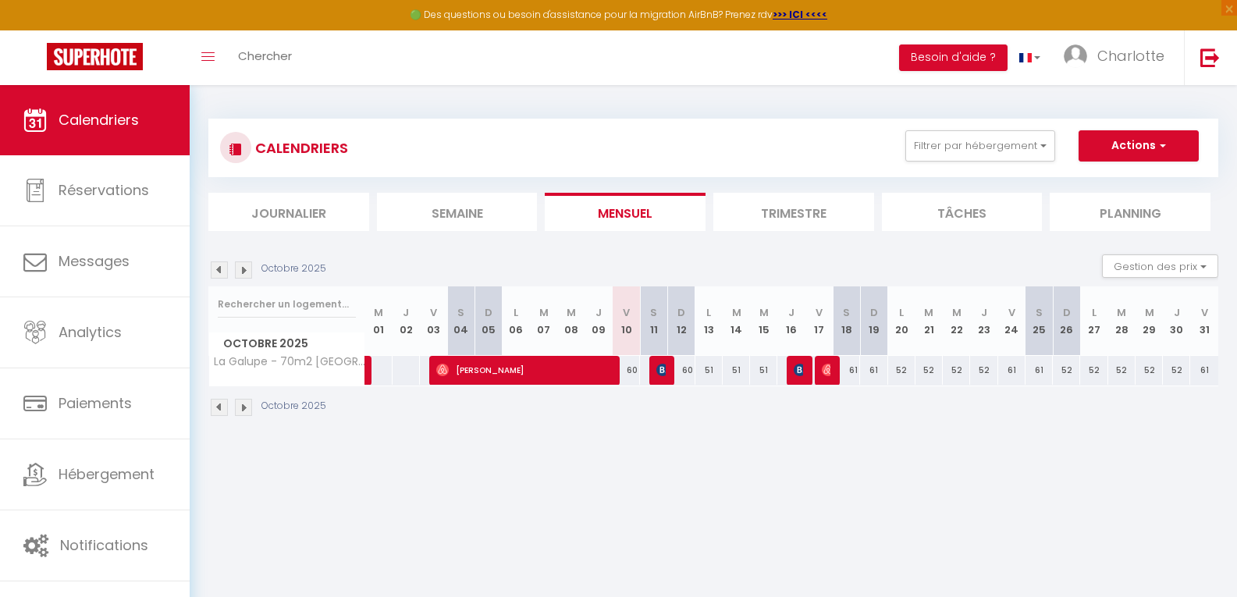
click at [813, 215] on li "Trimestre" at bounding box center [794, 212] width 161 height 38
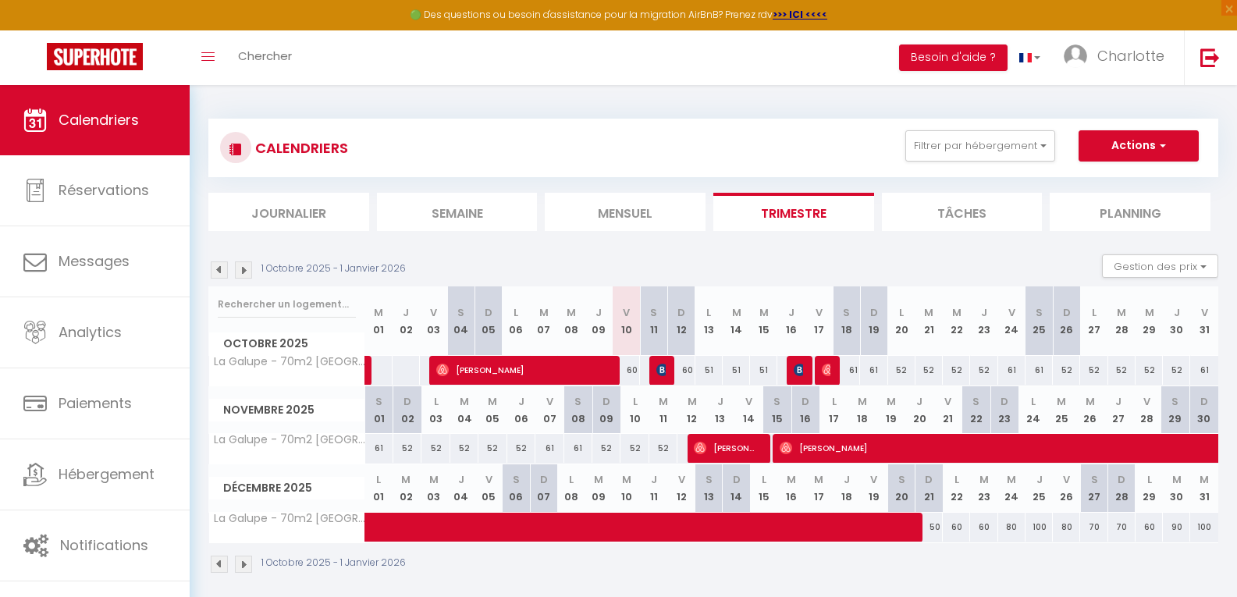
click at [245, 276] on img at bounding box center [243, 270] width 17 height 17
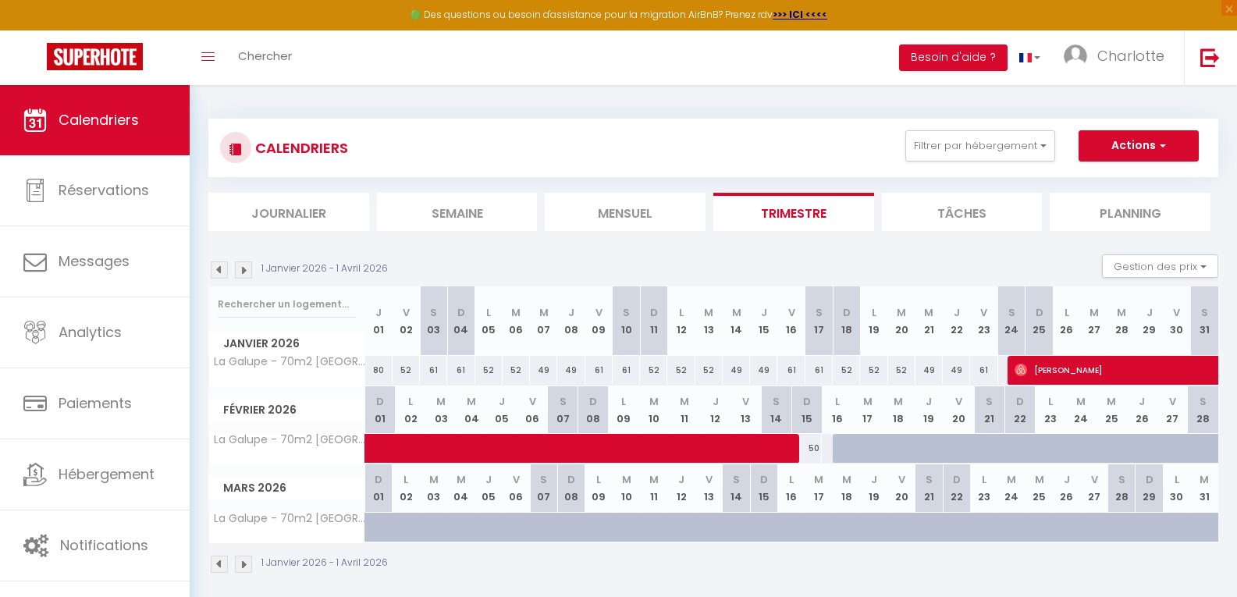
scroll to position [85, 0]
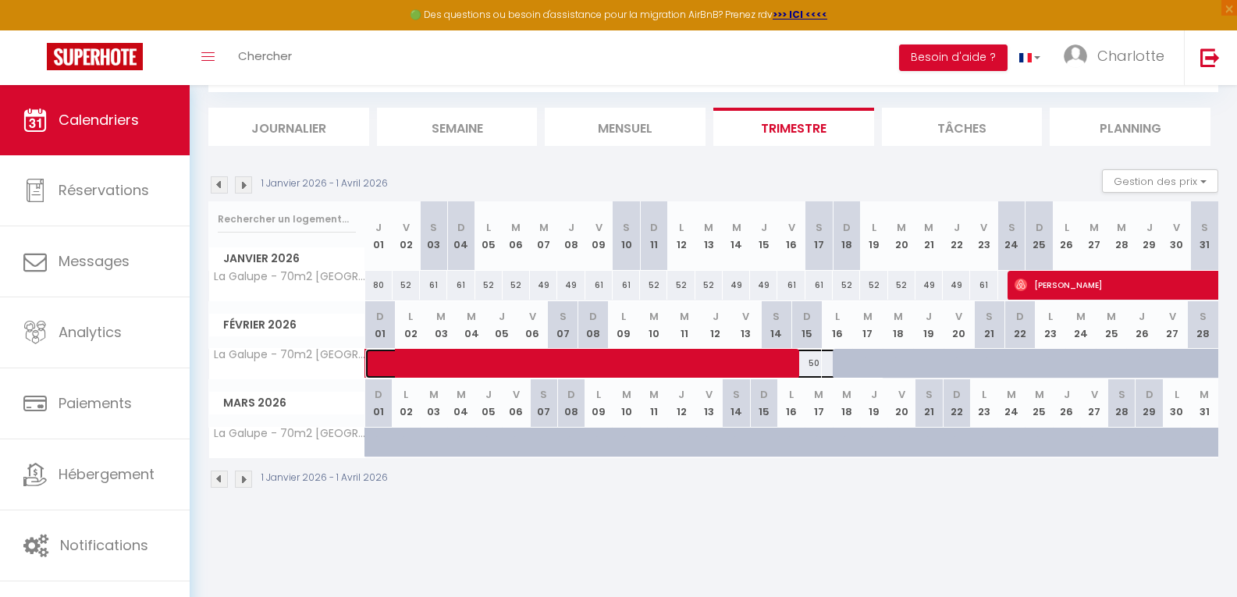
click at [854, 360] on span at bounding box center [633, 364] width 503 height 30
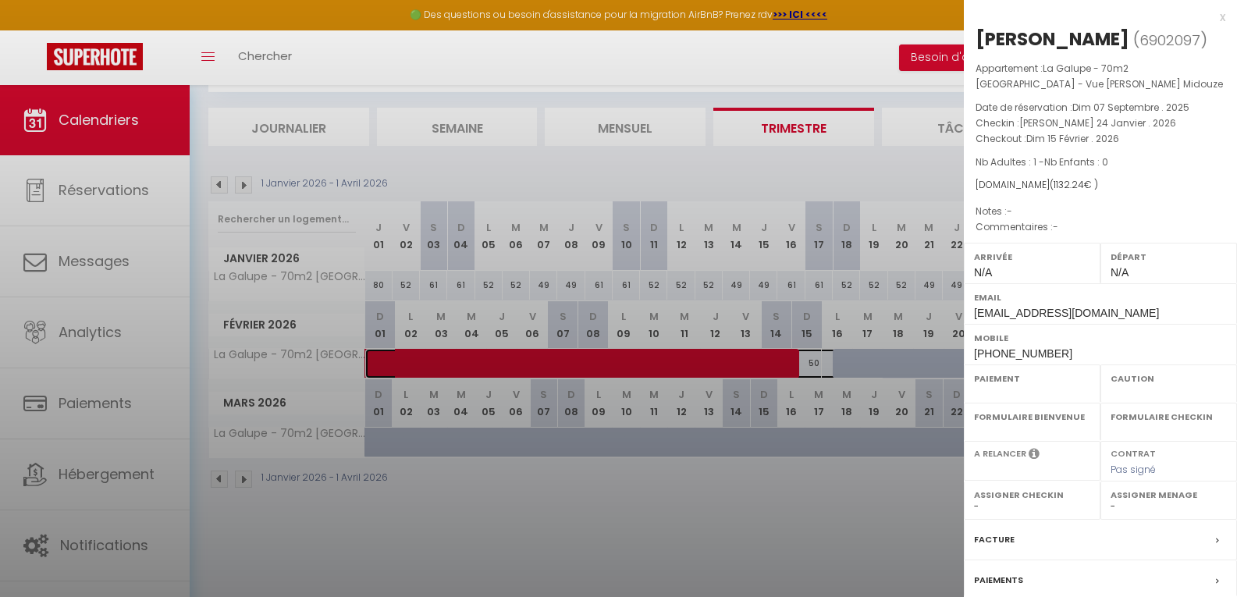
select select "OK"
select select "0"
select select "1"
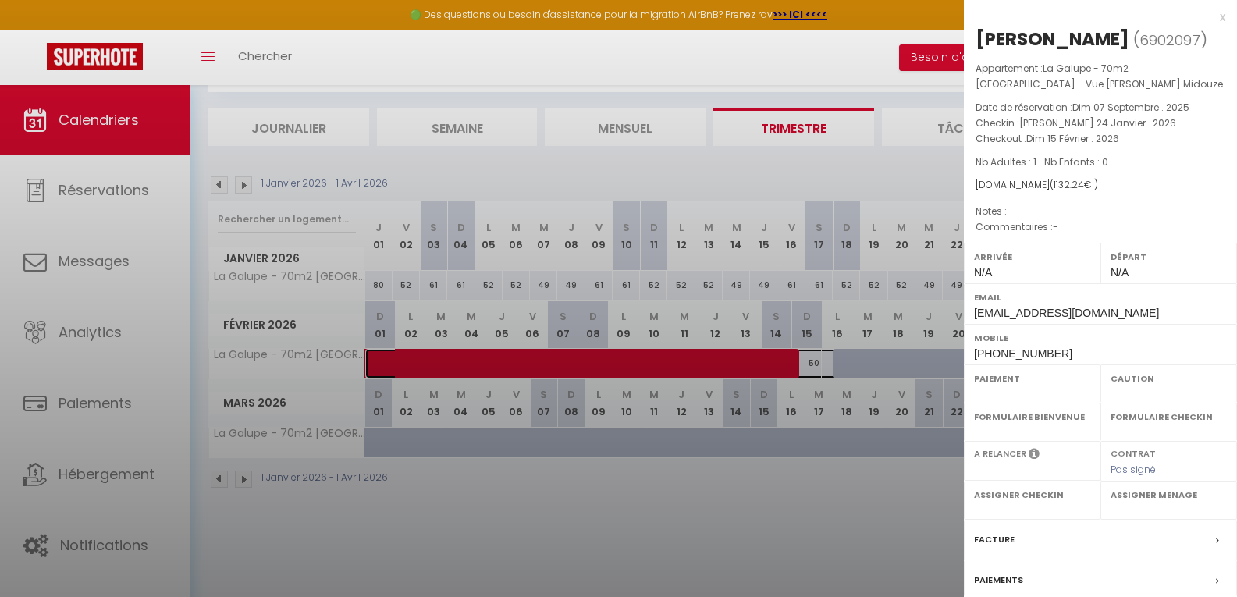
select select
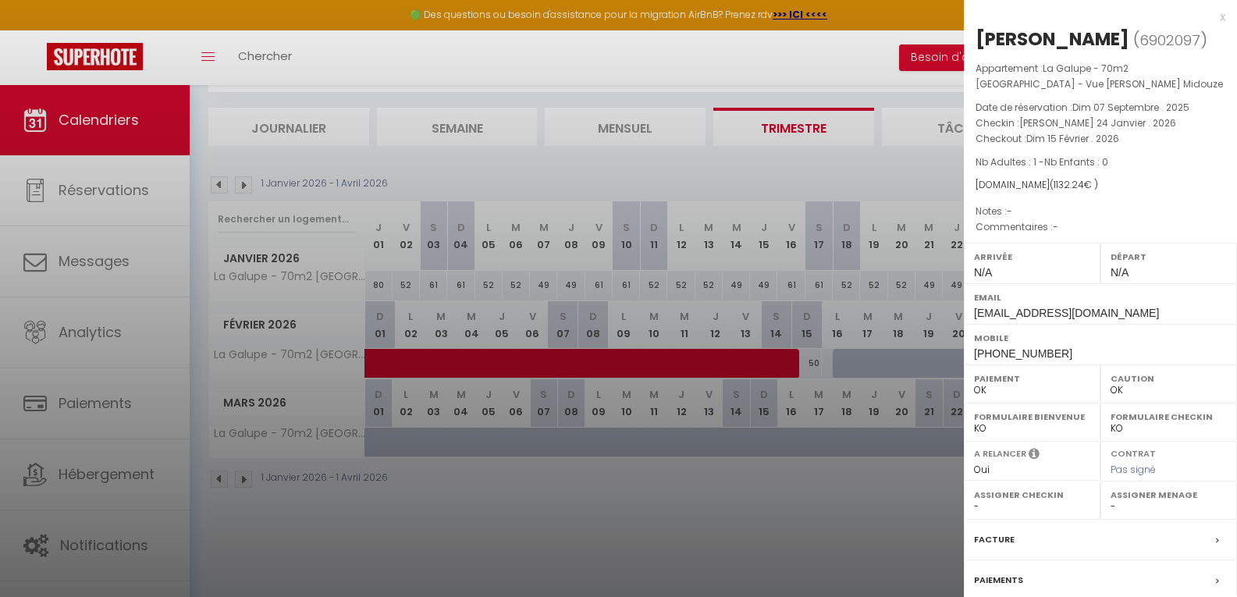
click at [432, 428] on div at bounding box center [618, 298] width 1237 height 597
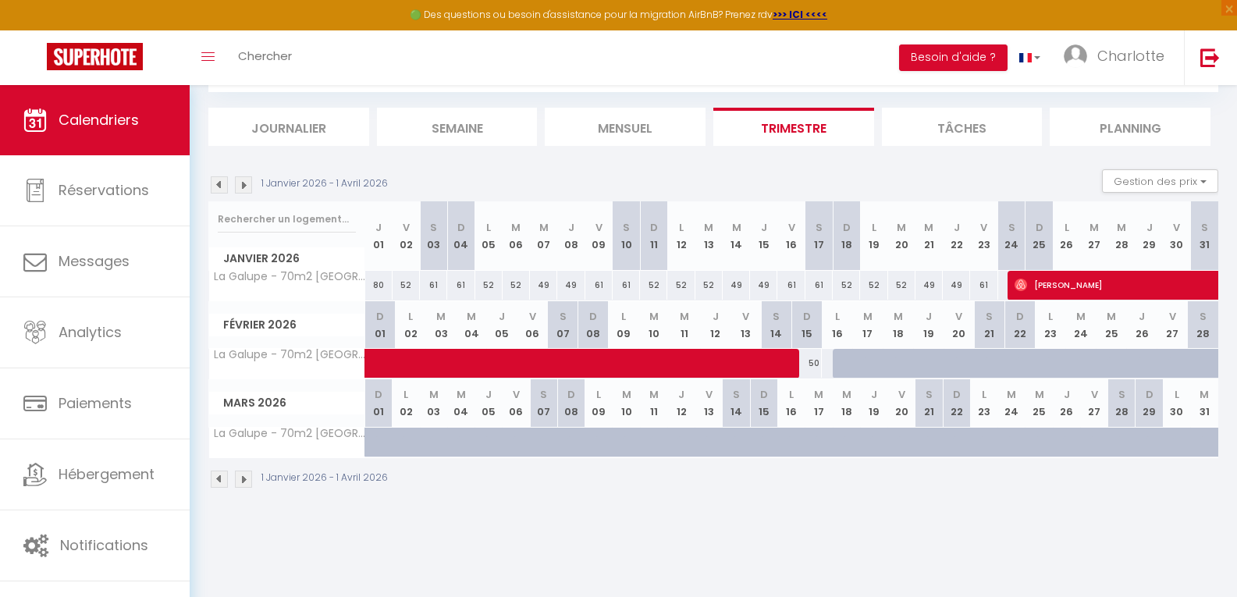
click at [421, 433] on div at bounding box center [433, 443] width 27 height 30
type input "40"
type input "[DATE] Mars 2026"
type input "Mer 04 Mars 2026"
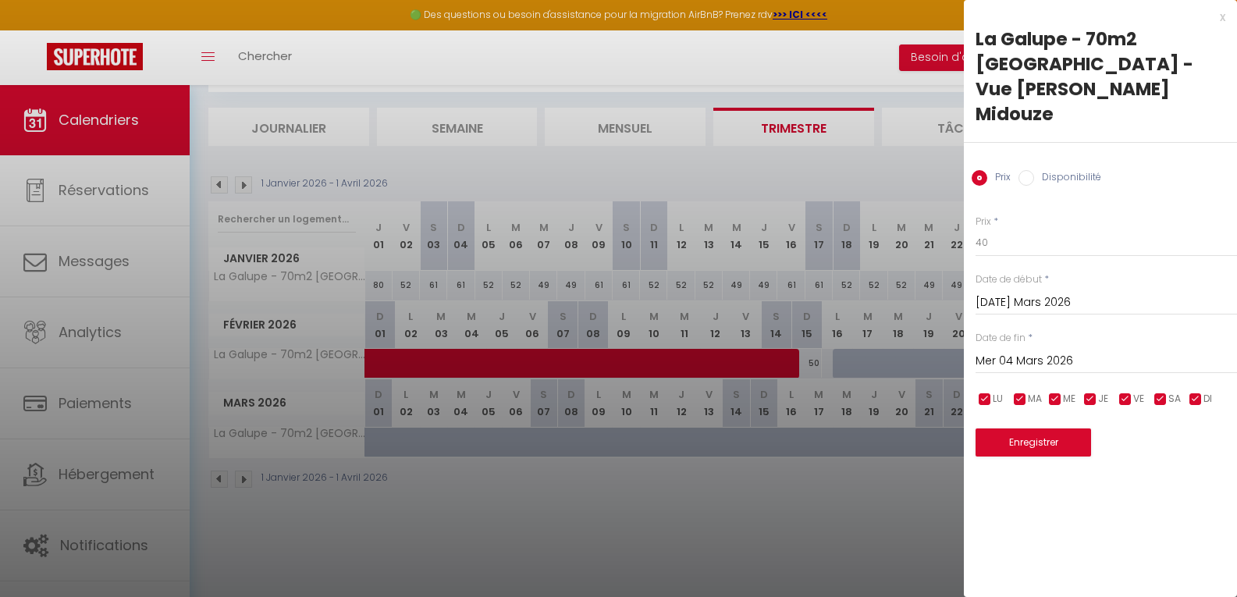
click at [415, 439] on div at bounding box center [618, 298] width 1237 height 597
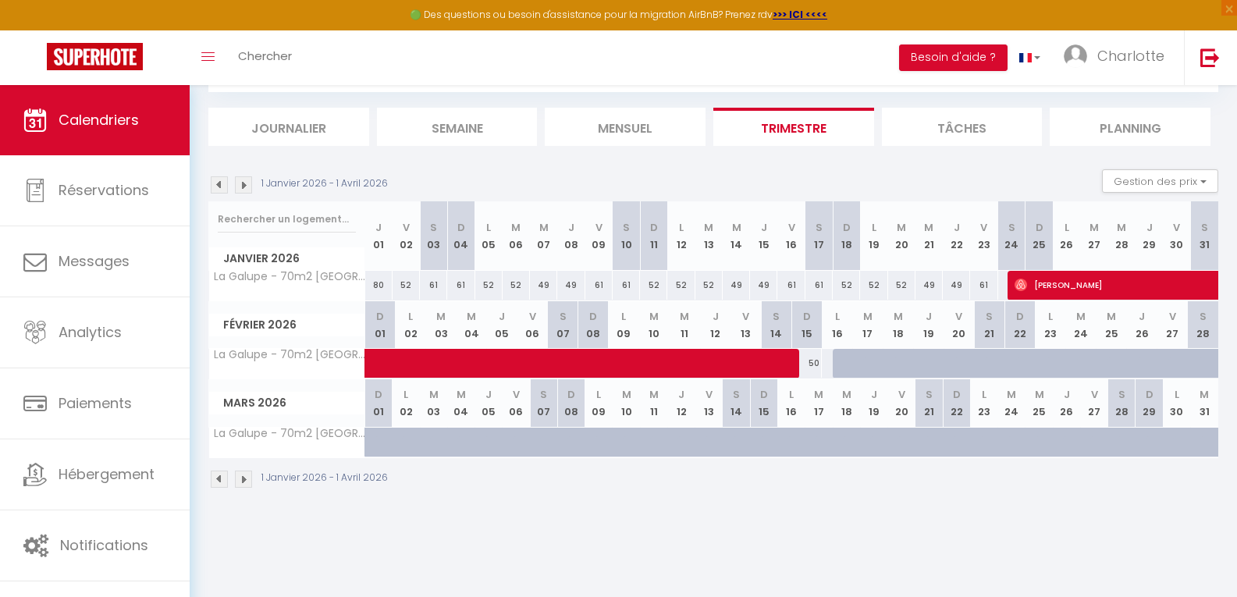
click at [411, 439] on div at bounding box center [415, 451] width 27 height 30
type input "40"
type input "Lun 02 Mars 2026"
type input "[DATE] Mars 2026"
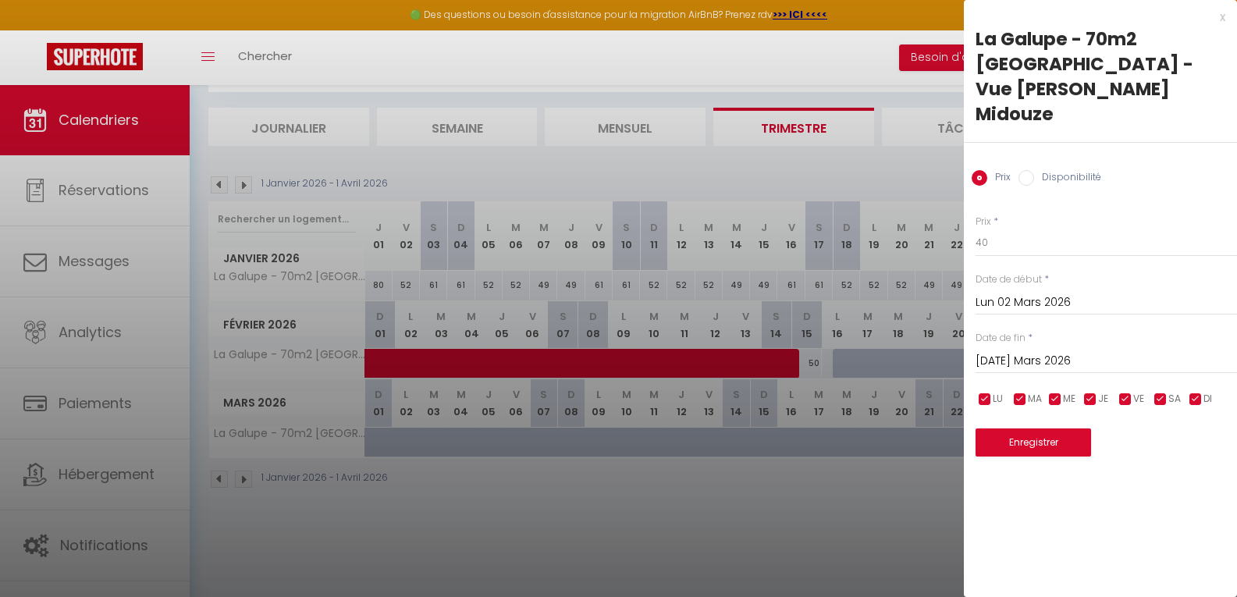
click at [1030, 170] on input "Disponibilité" at bounding box center [1027, 178] width 16 height 16
radio input "true"
radio input "false"
click at [1069, 353] on input "[DATE] Mars 2026" at bounding box center [1107, 363] width 262 height 20
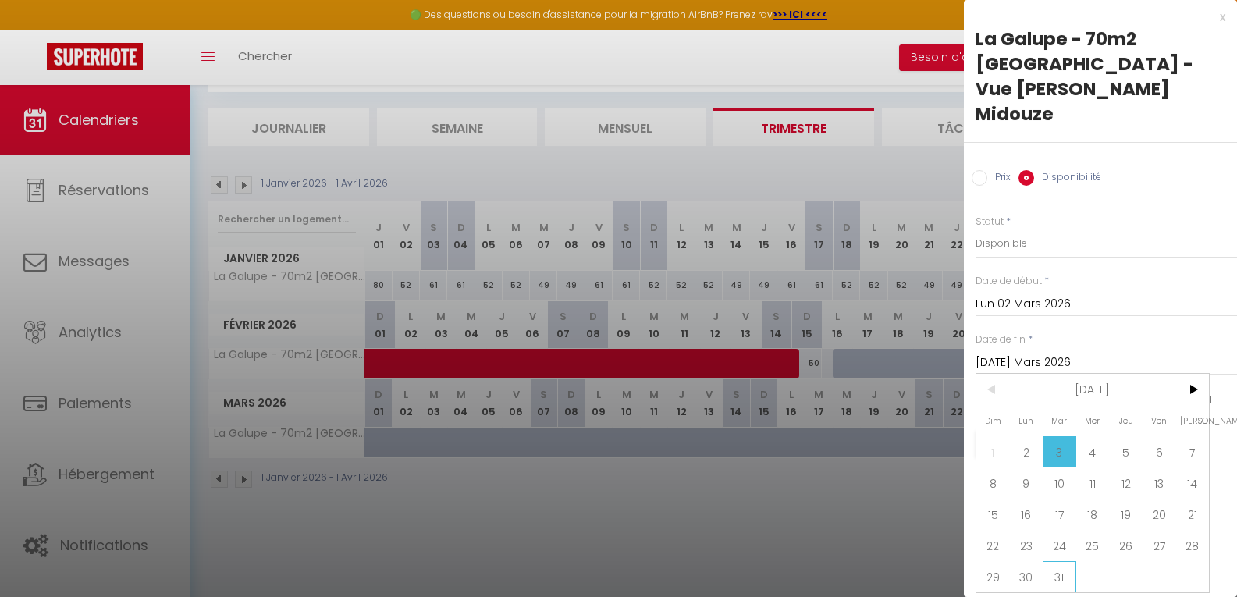
click at [1064, 561] on span "31" at bounding box center [1060, 576] width 34 height 31
type input "[DATE] Mars 2026"
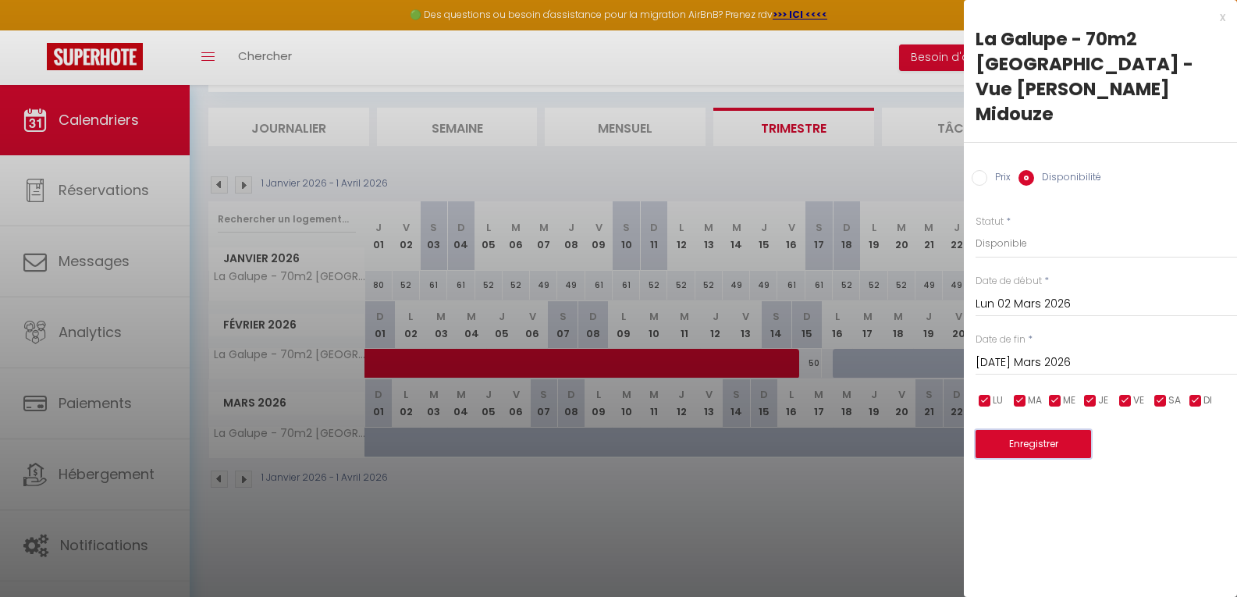
click at [1031, 430] on button "Enregistrer" at bounding box center [1034, 444] width 116 height 28
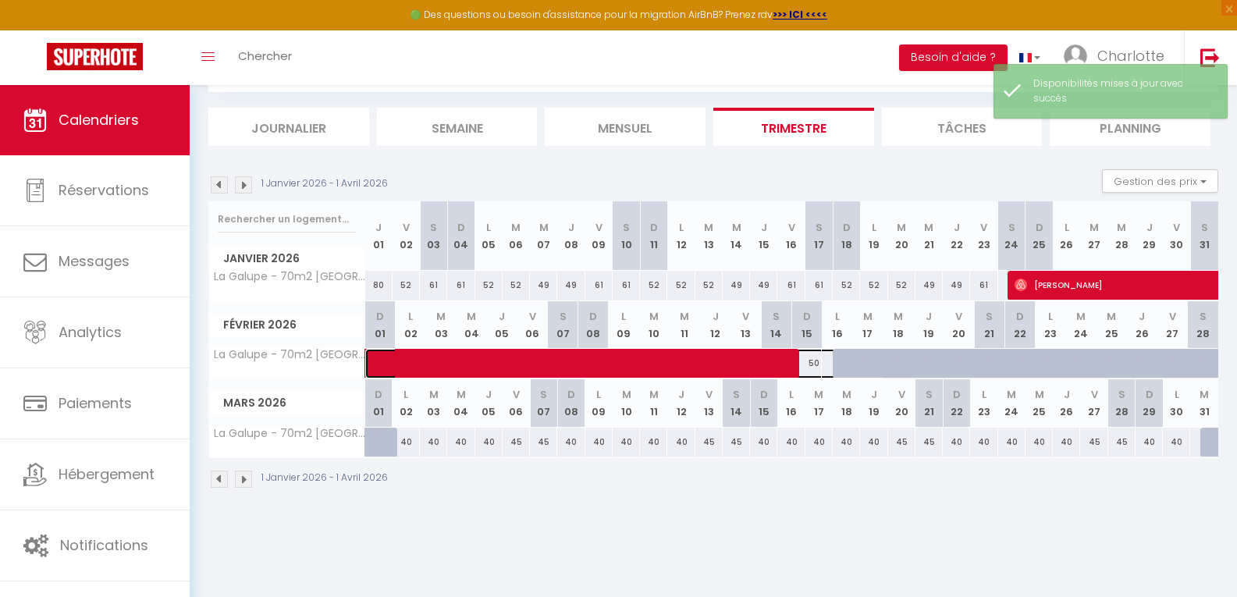
click at [856, 372] on span at bounding box center [633, 364] width 503 height 30
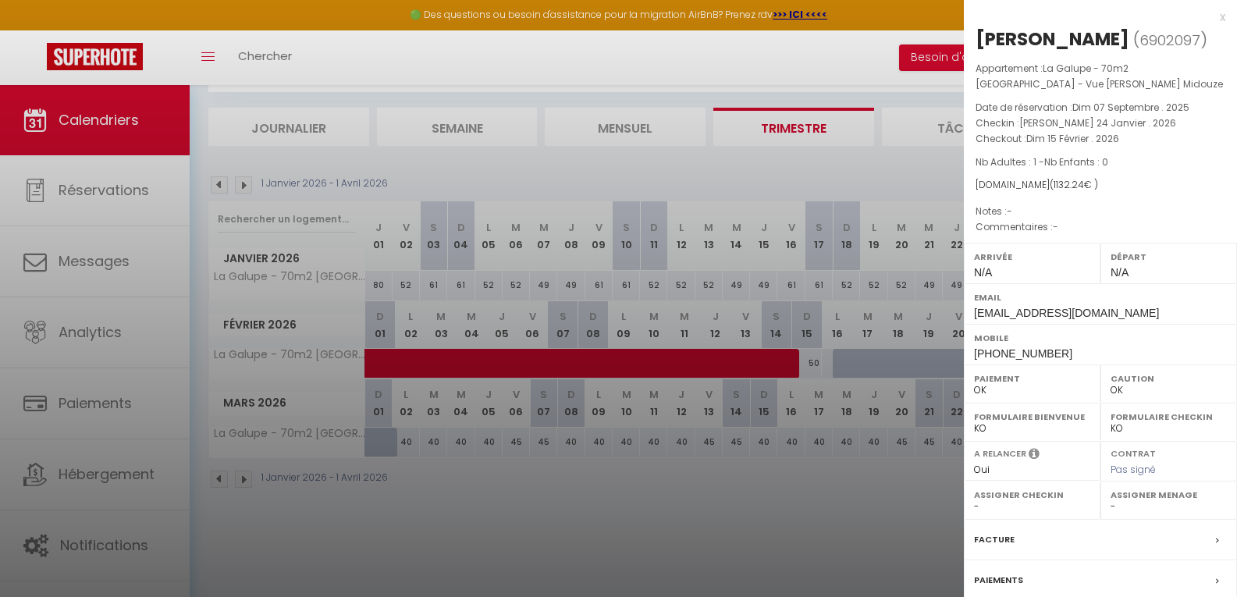
click at [921, 373] on div at bounding box center [618, 298] width 1237 height 597
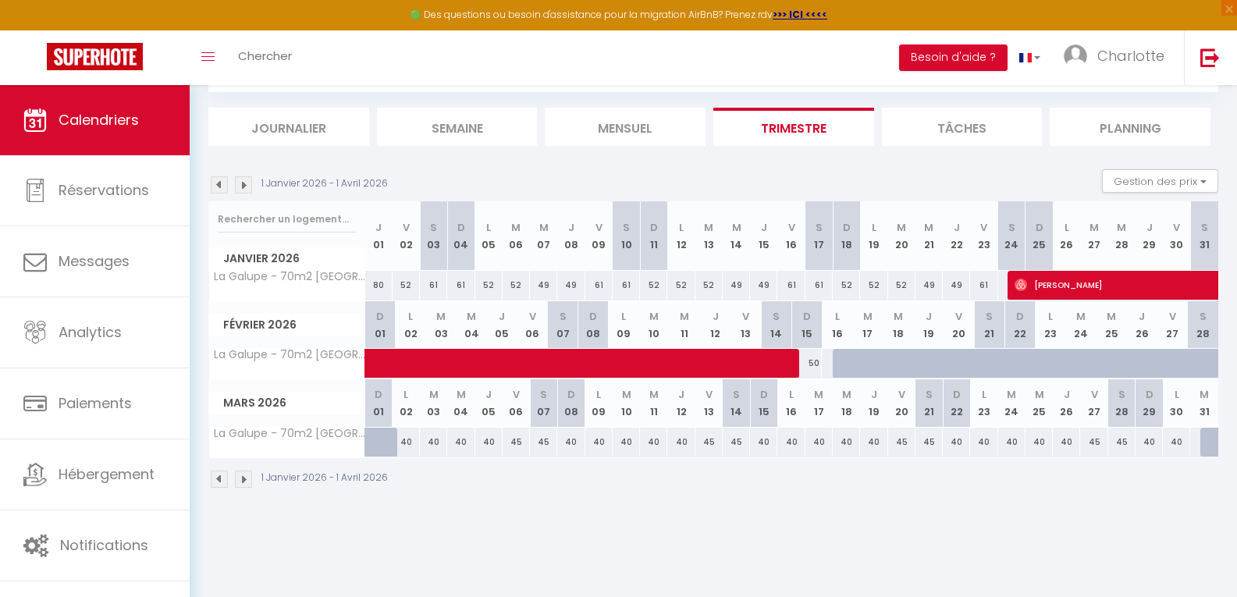
click at [949, 356] on div at bounding box center [959, 364] width 30 height 30
select select "1"
type input "Ven 20 Février 2026"
type input "[PERSON_NAME] 21 Février 2026"
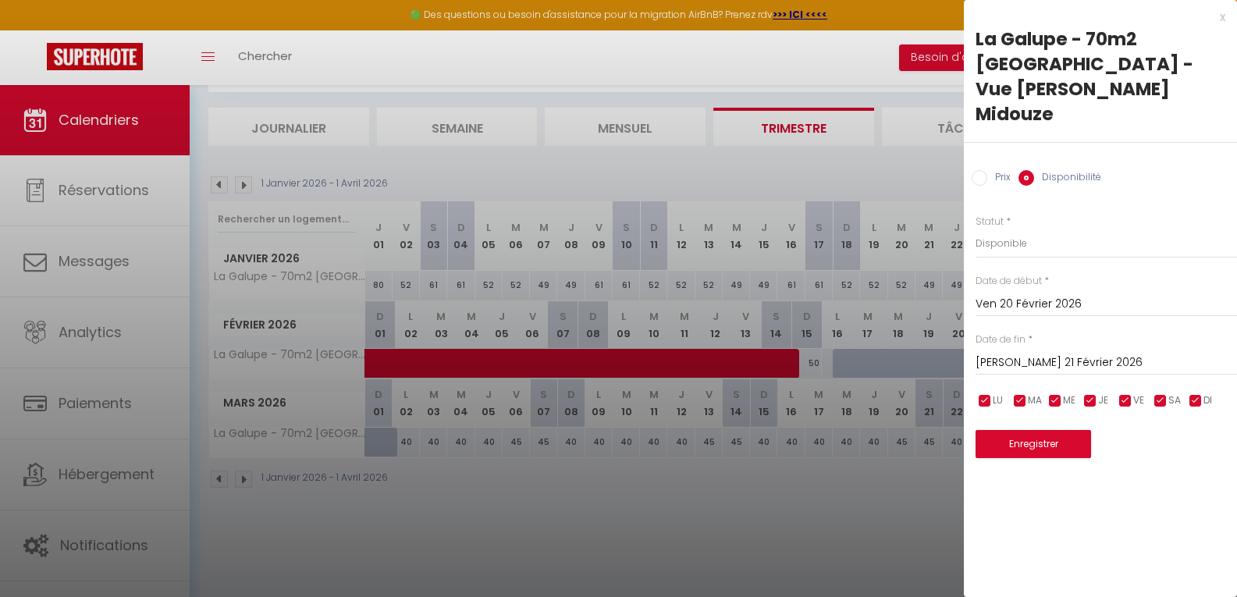
click at [988, 294] on input "Ven 20 Février 2026" at bounding box center [1107, 304] width 262 height 20
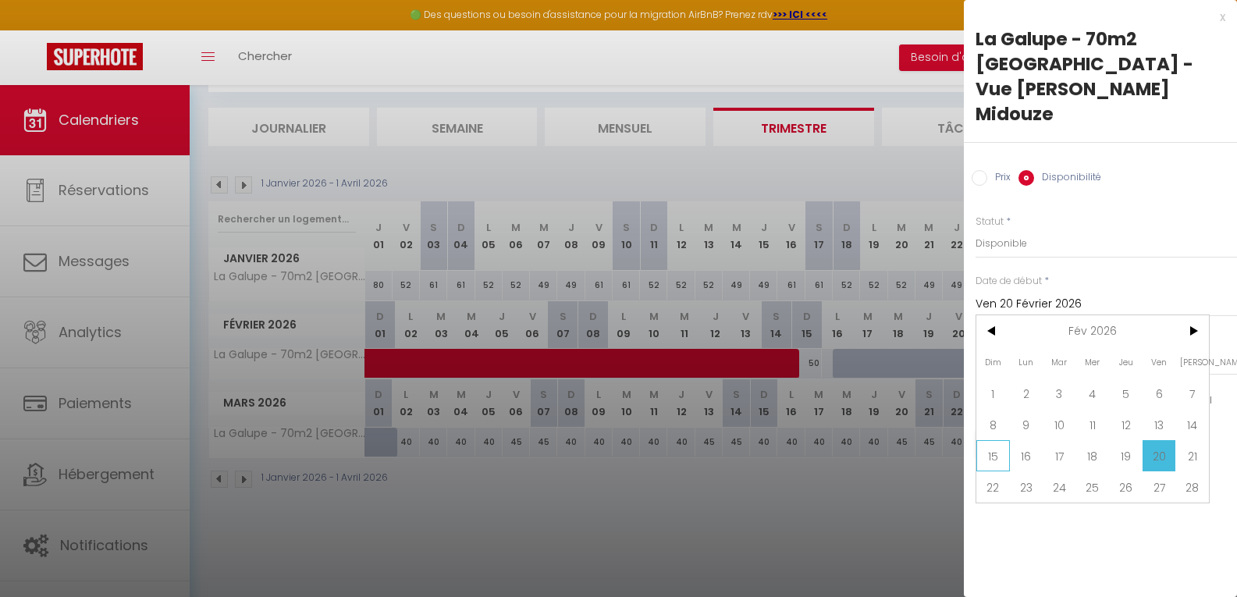
click at [1002, 440] on span "15" at bounding box center [994, 455] width 34 height 31
type input "Dim 15 Février 2026"
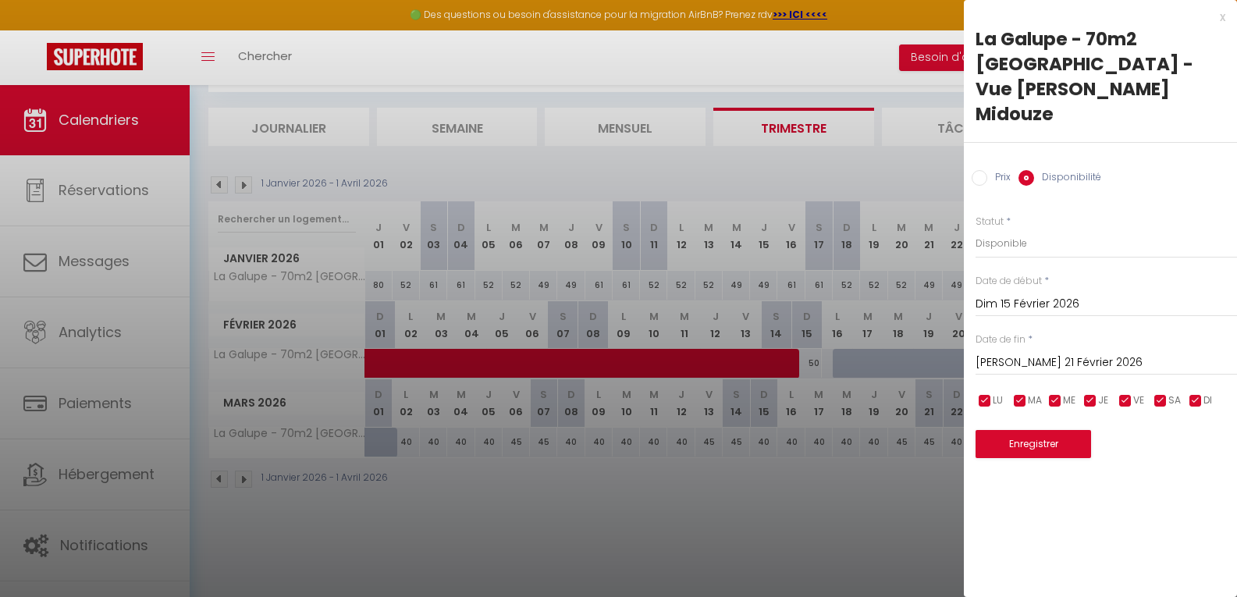
click at [1042, 353] on input "[PERSON_NAME] 21 Février 2026" at bounding box center [1107, 363] width 262 height 20
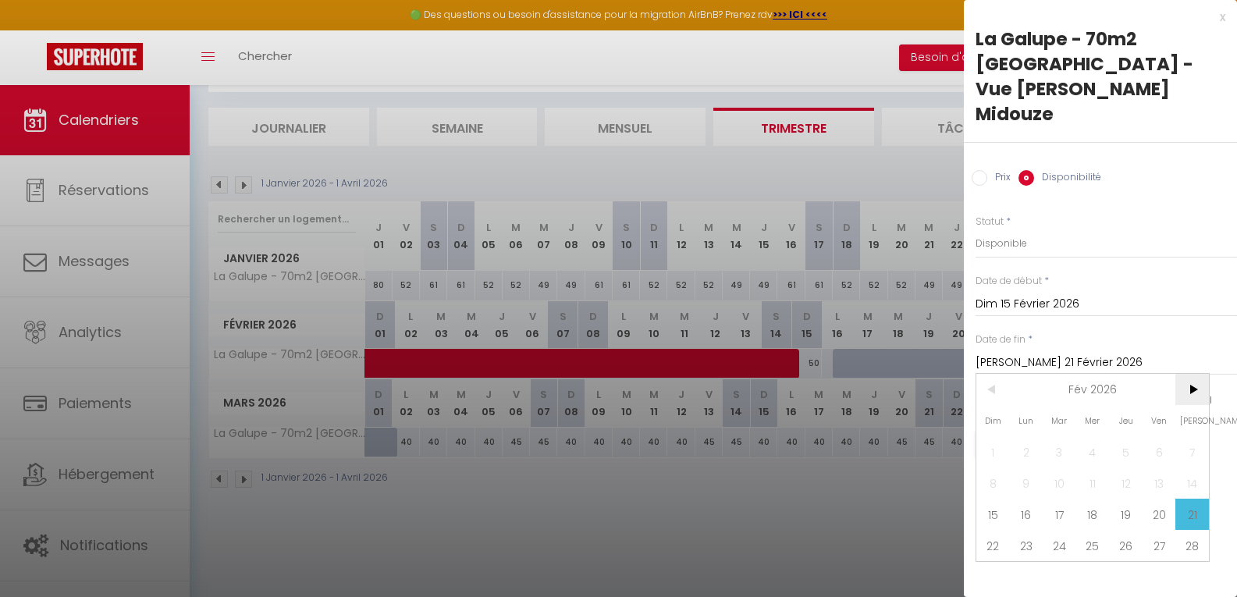
click at [1190, 375] on span ">" at bounding box center [1193, 389] width 34 height 31
click at [1023, 436] on span "2" at bounding box center [1027, 451] width 34 height 31
type input "Lun 02 Mars 2026"
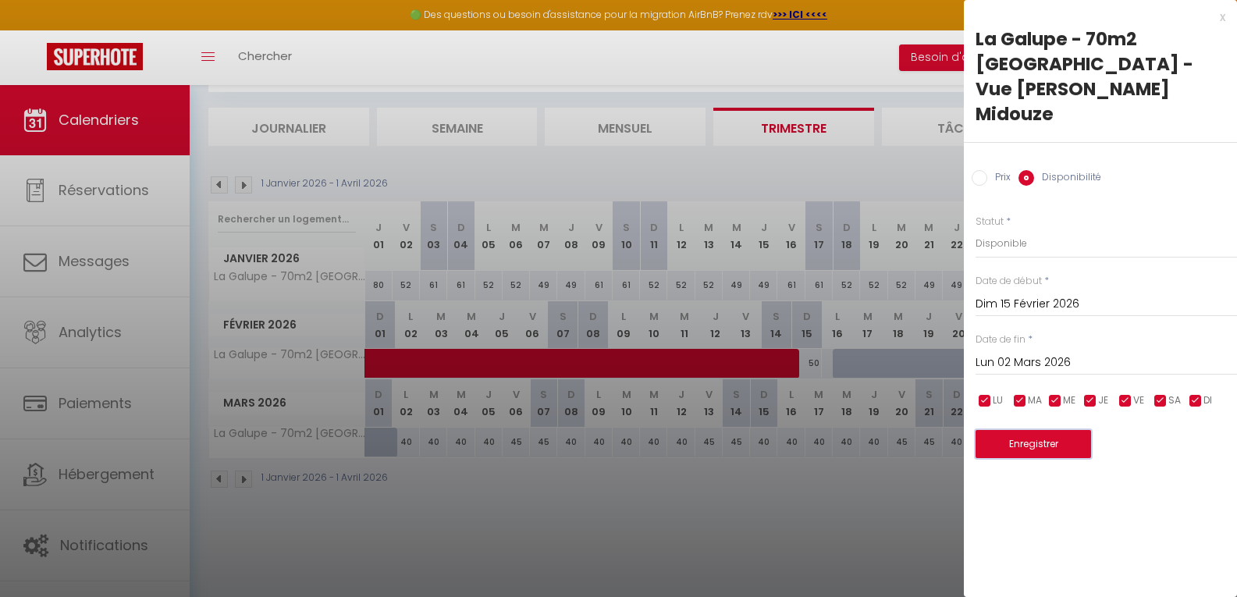
click at [1030, 430] on button "Enregistrer" at bounding box center [1034, 444] width 116 height 28
